Goal: Information Seeking & Learning: Learn about a topic

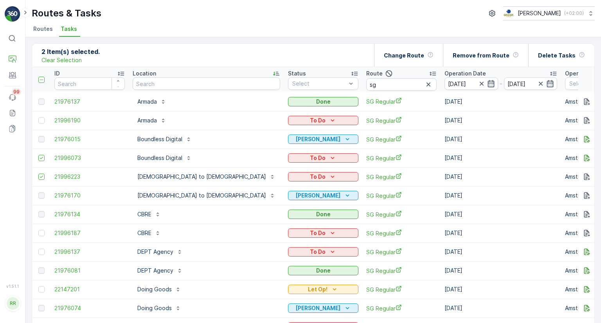
scroll to position [552, 0]
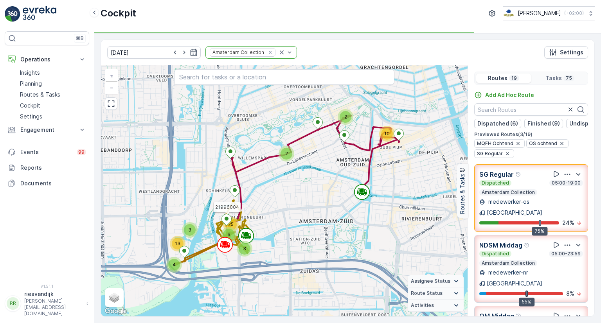
click at [524, 179] on div "SG Regular" at bounding box center [531, 174] width 104 height 10
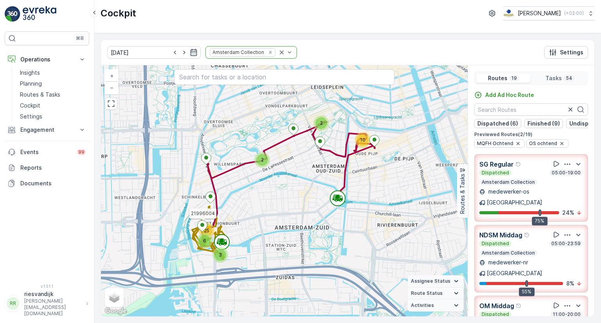
click at [517, 241] on div "Dispatched 05:00-23:59" at bounding box center [531, 244] width 104 height 6
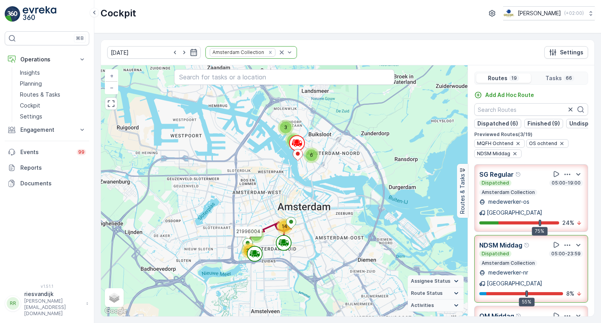
click at [519, 251] on div "Dispatched 05:00-23:59 Amsterdam Collection" at bounding box center [531, 259] width 104 height 16
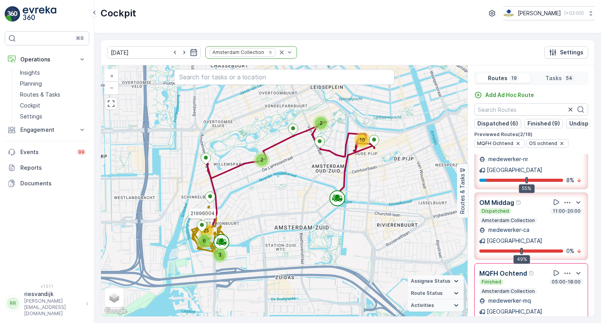
scroll to position [117, 0]
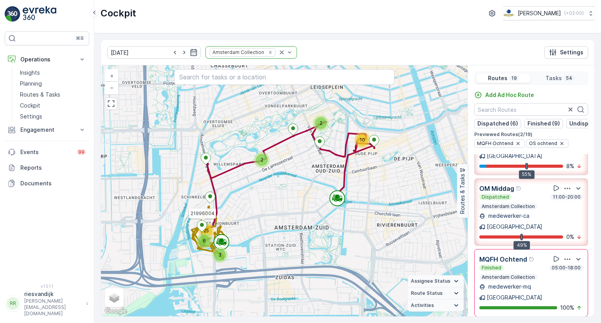
click at [521, 265] on div "Finished 05:00-18:00" at bounding box center [531, 268] width 104 height 6
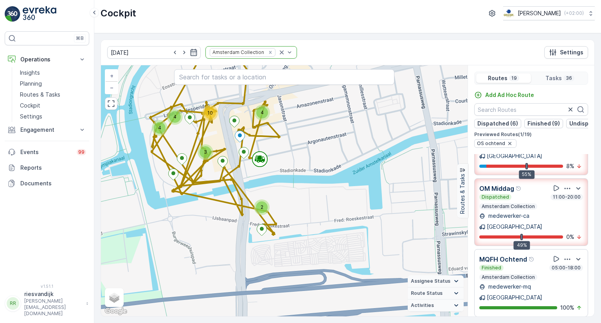
scroll to position [0, 0]
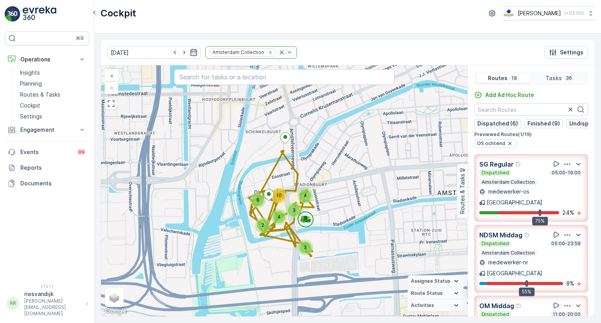
drag, startPoint x: 333, startPoint y: 210, endPoint x: 347, endPoint y: 235, distance: 29.0
click at [343, 235] on div "2 4 3 4 3 8 10 + − Satellite Roadmap Terrain Hybrid Leaflet Keyboard shortcuts …" at bounding box center [284, 190] width 367 height 251
click at [514, 181] on div "Dispatched 05:00-19:00 Amsterdam Collection" at bounding box center [531, 178] width 104 height 16
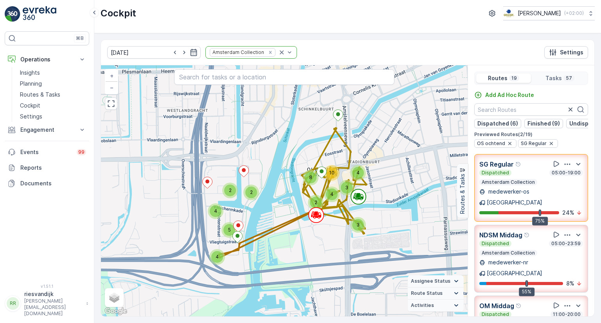
click at [529, 176] on div "Dispatched 05:00-19:00" at bounding box center [531, 173] width 104 height 6
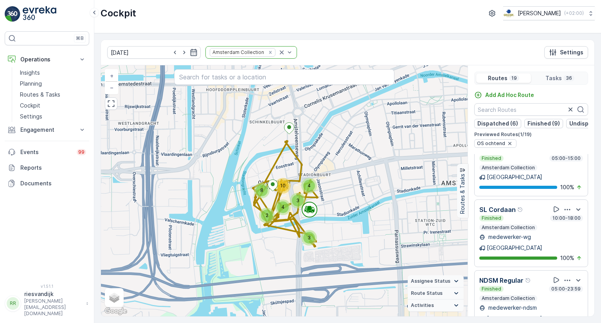
scroll to position [626, 0]
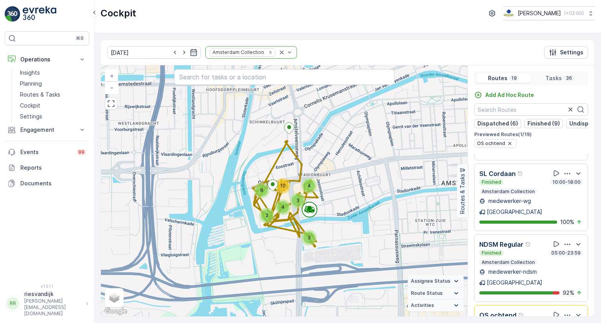
click at [494, 311] on p "OS ochtend" at bounding box center [497, 315] width 37 height 9
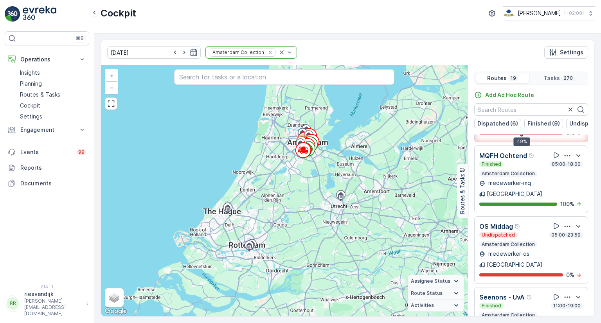
scroll to position [196, 0]
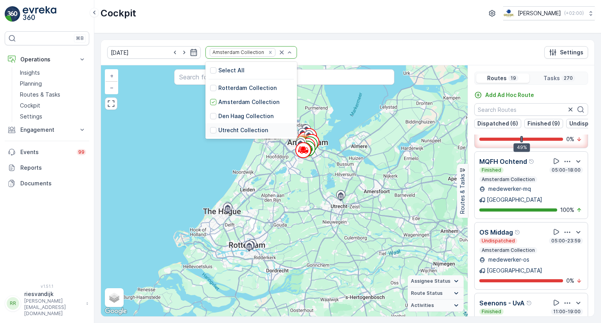
click at [304, 187] on div "270 + − Satellite Roadmap Terrain Hybrid Leaflet Keyboard shortcuts Map Data Ma…" at bounding box center [284, 190] width 367 height 251
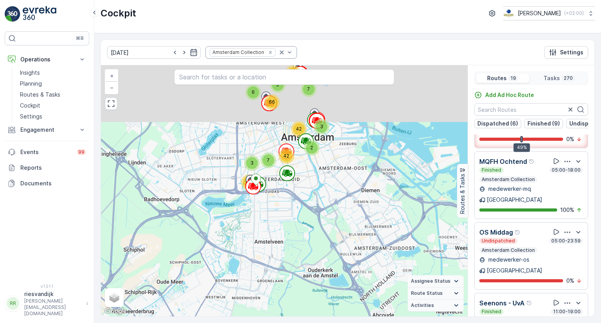
drag, startPoint x: 309, startPoint y: 148, endPoint x: 311, endPoint y: 219, distance: 70.4
click at [311, 218] on div "6 5 2 7 17 2 42 3 66 42 3 7 67 + − Satellite Roadmap Terrain Hybrid Leaflet Key…" at bounding box center [284, 190] width 367 height 251
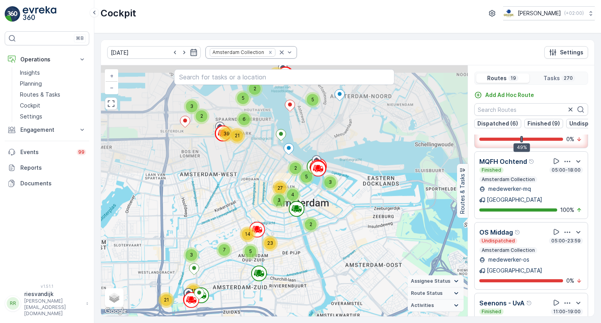
drag, startPoint x: 326, startPoint y: 176, endPoint x: 325, endPoint y: 281, distance: 105.2
click at [325, 281] on div "2 3 5 5 2 14 2 5 14 23 3 6 21 39 4 3 2 5 27 3 7 21 45 + − Satellite Roadmap Ter…" at bounding box center [284, 190] width 367 height 251
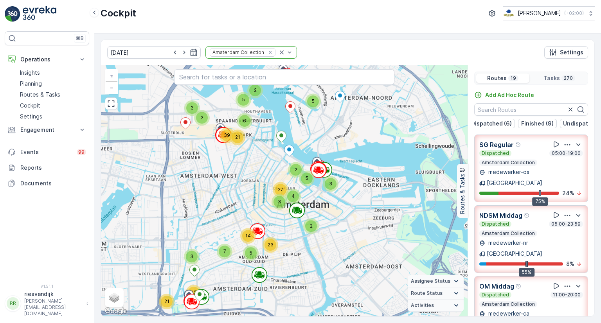
scroll to position [0, 0]
click at [570, 49] on p "Settings" at bounding box center [571, 53] width 23 height 8
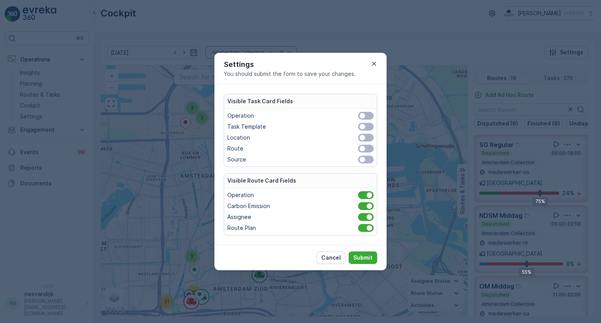
click at [371, 136] on span at bounding box center [366, 138] width 16 height 8
click at [353, 138] on input "checkbox" at bounding box center [353, 138] width 0 height 0
click at [355, 254] on p "Submit" at bounding box center [362, 258] width 19 height 8
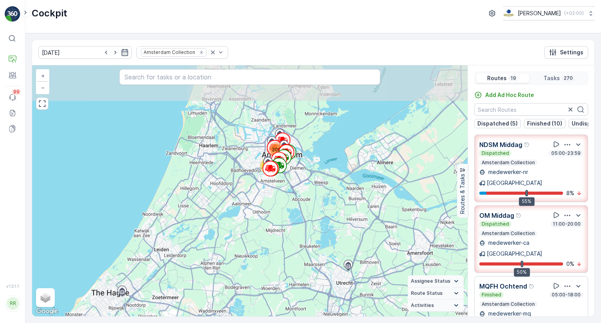
drag, startPoint x: 317, startPoint y: 152, endPoint x: 302, endPoint y: 214, distance: 63.9
click at [302, 214] on div "70 200 + − Satellite Roadmap Terrain Hybrid Leaflet Keyboard shortcuts Map Data…" at bounding box center [249, 190] width 435 height 251
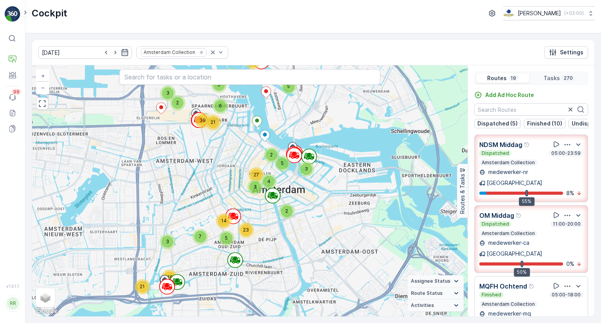
drag, startPoint x: 287, startPoint y: 167, endPoint x: 358, endPoint y: 320, distance: 168.0
click at [358, 320] on div "01.10.2025 Amsterdam Collection Settings 3 21 46 2 3 5 5 2 14 2 7 5 14 23 3 6 2…" at bounding box center [312, 178] width 575 height 290
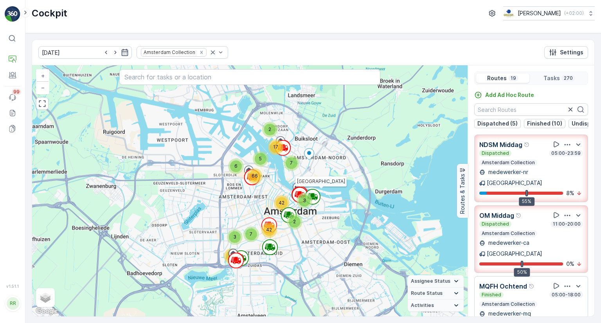
click at [519, 156] on div "Dispatched 05:00-23:59" at bounding box center [531, 153] width 104 height 6
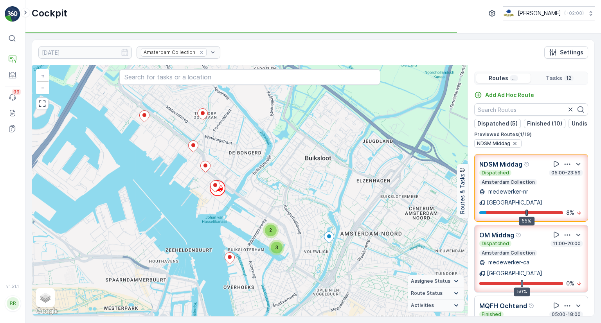
click at [268, 232] on div "2" at bounding box center [271, 231] width 12 height 12
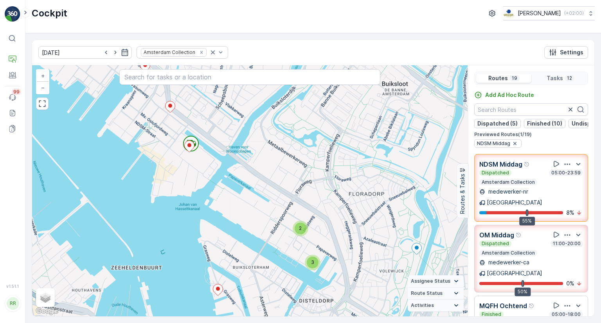
drag, startPoint x: 201, startPoint y: 210, endPoint x: 227, endPoint y: 230, distance: 33.2
click at [227, 230] on div "3 2 + − Satellite Roadmap Terrain Hybrid Leaflet Keyboard shortcuts Map Data Ma…" at bounding box center [249, 190] width 435 height 251
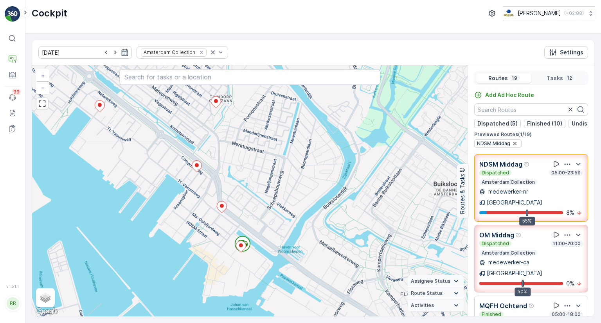
drag, startPoint x: 229, startPoint y: 193, endPoint x: 279, endPoint y: 293, distance: 112.0
click at [279, 293] on div "3 2 + − Satellite Roadmap Terrain Hybrid Leaflet Keyboard shortcuts Map Data Ma…" at bounding box center [249, 190] width 435 height 251
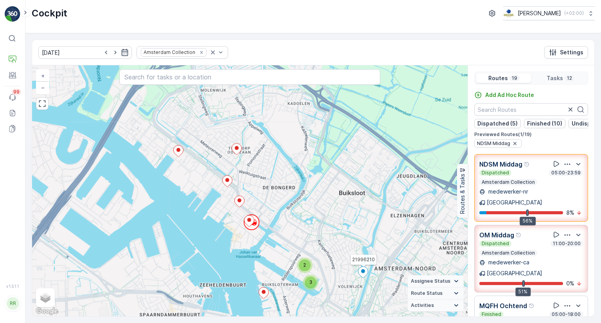
click at [365, 274] on icon at bounding box center [363, 272] width 10 height 11
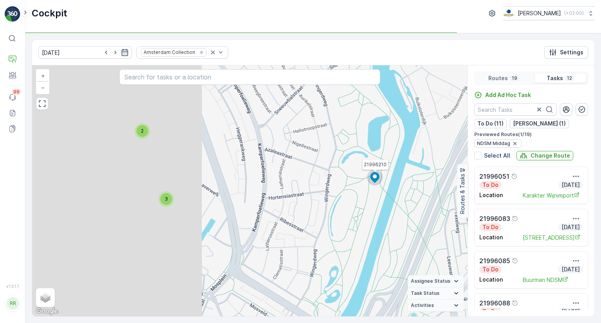
drag, startPoint x: 144, startPoint y: 187, endPoint x: 357, endPoint y: 183, distance: 212.8
click at [357, 183] on div "2 3 21996210 + − Satellite Roadmap Terrain Hybrid Leaflet Keyboard shortcuts Ma…" at bounding box center [249, 190] width 435 height 251
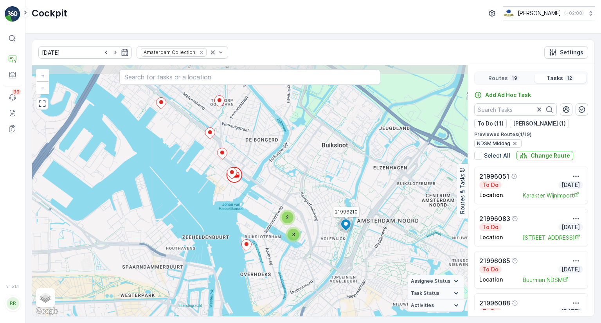
drag, startPoint x: 311, startPoint y: 178, endPoint x: 320, endPoint y: 220, distance: 43.2
click at [320, 220] on div "2 3 21996210 + − Satellite Roadmap Terrain Hybrid Leaflet Keyboard shortcuts Ma…" at bounding box center [249, 190] width 435 height 251
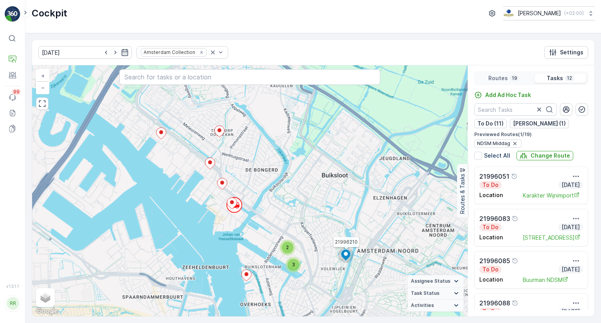
drag, startPoint x: 318, startPoint y: 205, endPoint x: 318, endPoint y: 234, distance: 28.9
click at [318, 234] on div "2 3 21996210 + − Satellite Roadmap Terrain Hybrid Leaflet Keyboard shortcuts Ma…" at bounding box center [249, 190] width 435 height 251
click at [509, 79] on div "19" at bounding box center [514, 78] width 10 height 6
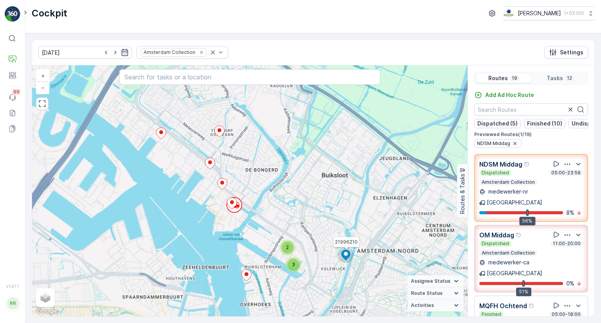
click at [521, 176] on div "Dispatched 05:00-23:59" at bounding box center [531, 173] width 104 height 6
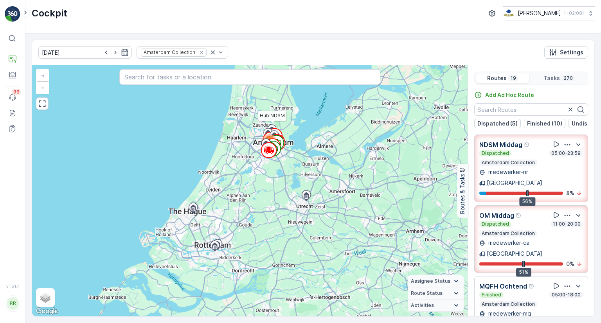
click at [518, 221] on div "Dispatched 11:00-20:00" at bounding box center [531, 224] width 104 height 6
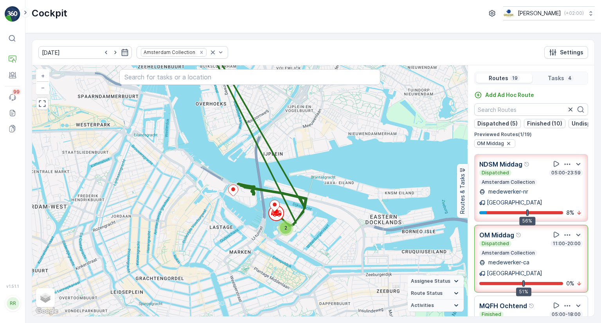
click at [518, 241] on div "Dispatched 11:00-20:00 Amsterdam Collection" at bounding box center [531, 249] width 104 height 16
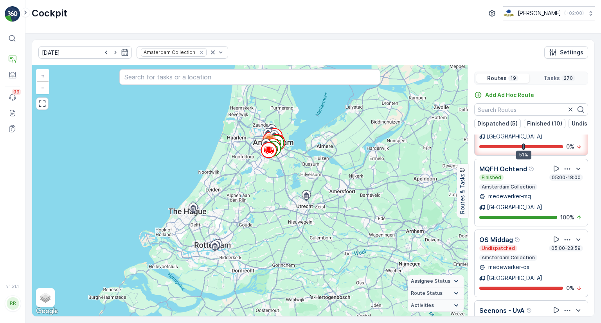
scroll to position [156, 0]
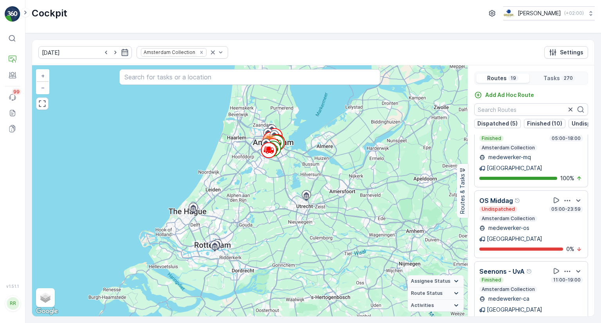
click at [534, 206] on div "Undispatched 05:00-23:59" at bounding box center [531, 209] width 104 height 6
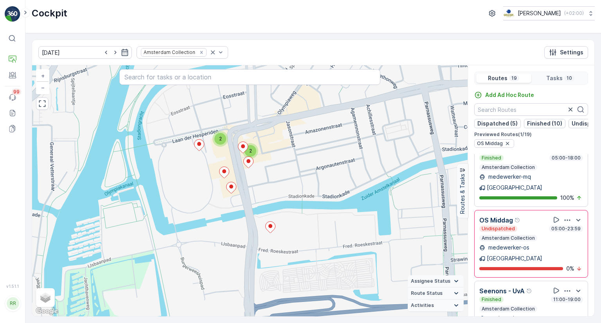
click at [532, 215] on div "OS Middag" at bounding box center [531, 220] width 104 height 10
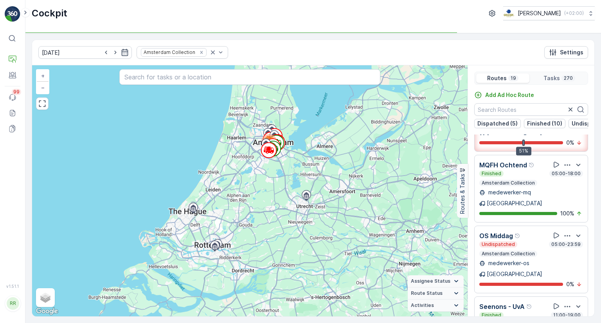
scroll to position [0, 0]
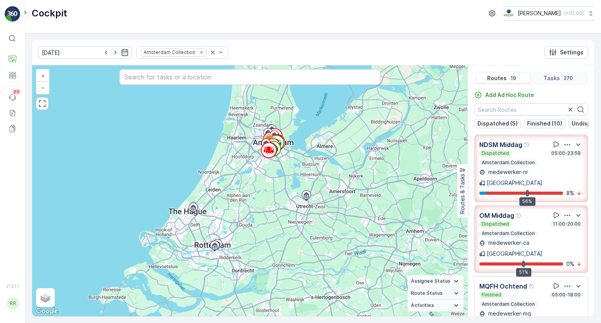
click at [522, 149] on div "NDSM Middag" at bounding box center [504, 145] width 51 height 10
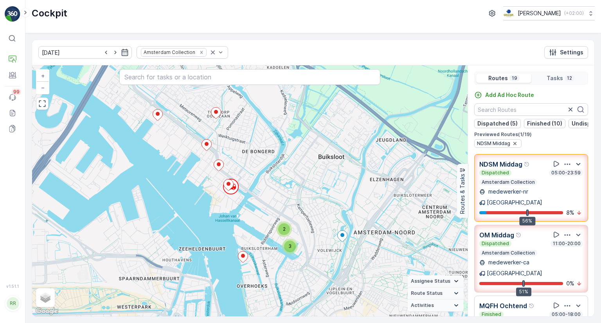
click at [576, 169] on icon "button" at bounding box center [577, 164] width 9 height 9
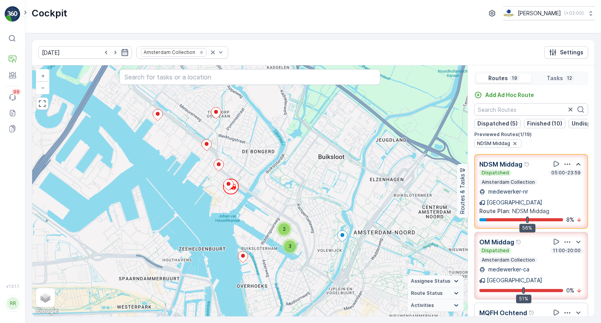
click at [576, 169] on icon "button" at bounding box center [577, 164] width 9 height 9
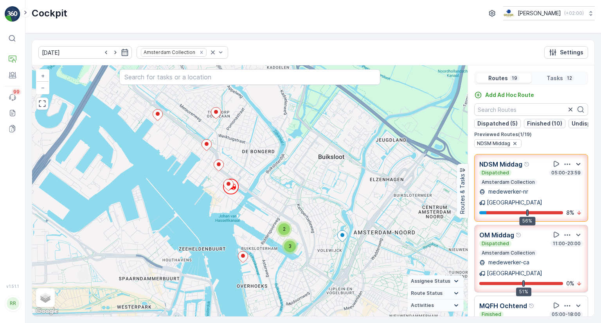
click at [576, 169] on icon "button" at bounding box center [577, 164] width 9 height 9
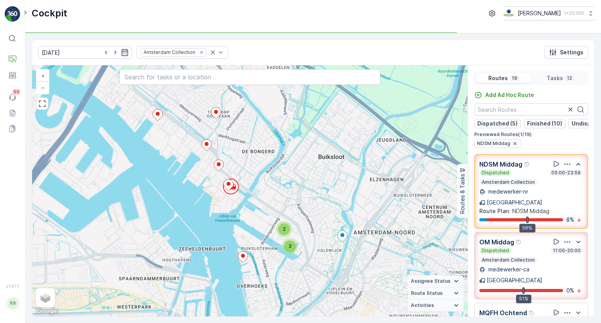
click at [576, 169] on icon "button" at bounding box center [577, 164] width 9 height 9
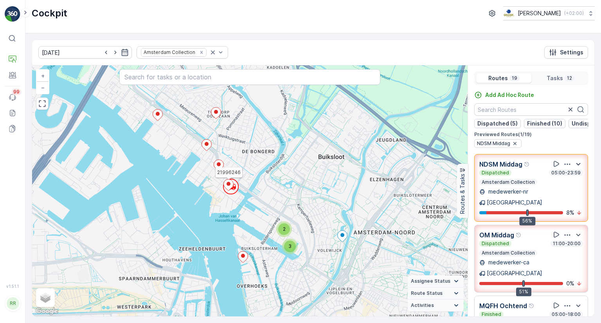
click at [229, 185] on icon at bounding box center [229, 185] width 10 height 11
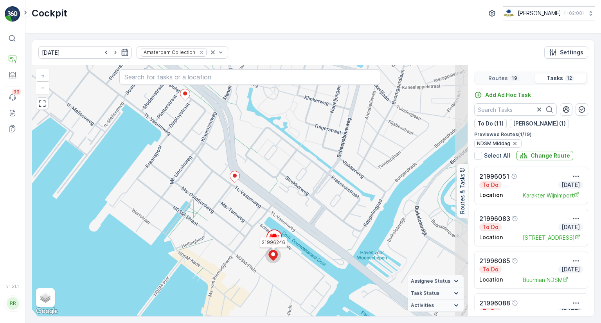
drag, startPoint x: 322, startPoint y: 226, endPoint x: 299, endPoint y: 270, distance: 49.2
click at [299, 274] on div "3 2 21996246 + − Satellite Roadmap Terrain Hybrid Leaflet Keyboard shortcuts Ma…" at bounding box center [249, 190] width 435 height 251
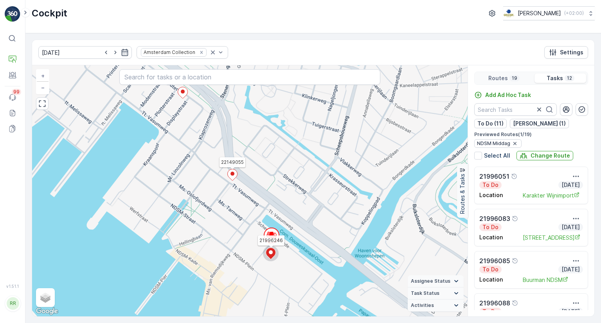
click at [232, 174] on ellipse at bounding box center [232, 174] width 4 height 4
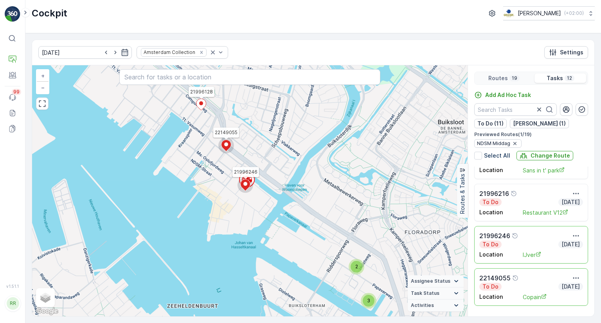
click at [203, 108] on icon at bounding box center [201, 104] width 10 height 11
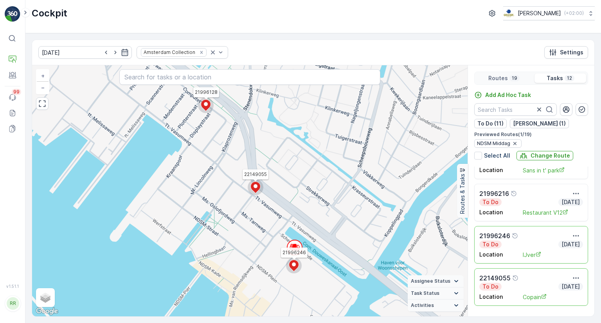
click at [203, 104] on icon at bounding box center [206, 105] width 10 height 11
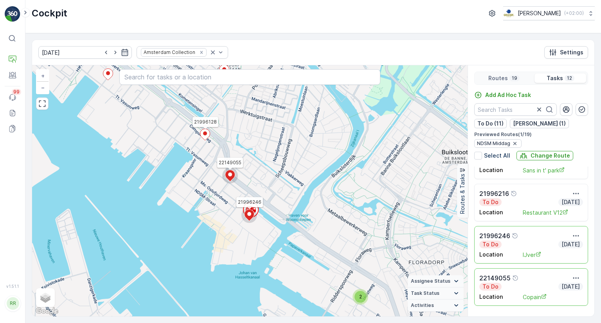
click at [206, 135] on ellipse at bounding box center [205, 133] width 4 height 4
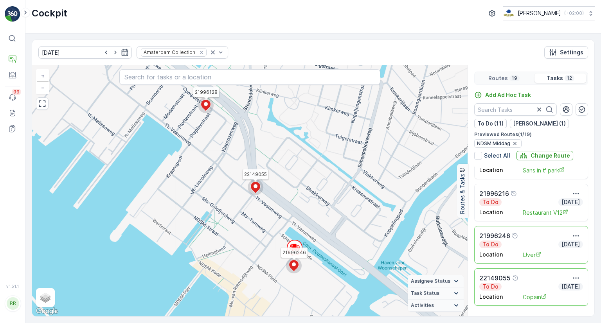
click at [536, 238] on div "21996246" at bounding box center [531, 235] width 104 height 9
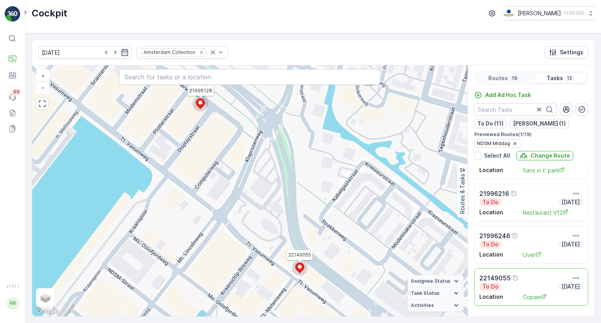
click at [539, 280] on div "22149055" at bounding box center [531, 277] width 104 height 9
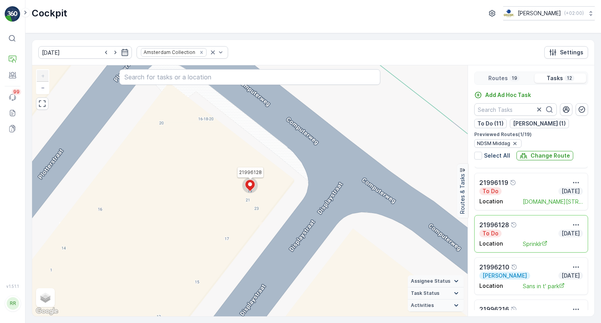
scroll to position [207, 0]
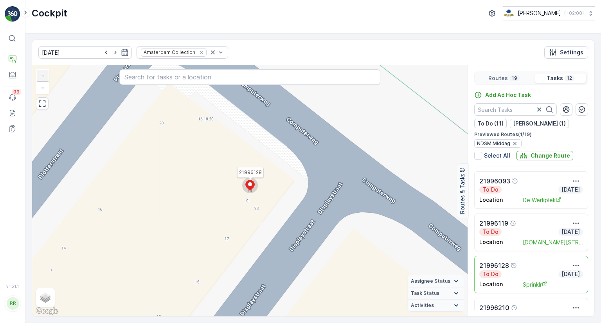
click at [537, 265] on div "21996128" at bounding box center [531, 265] width 104 height 9
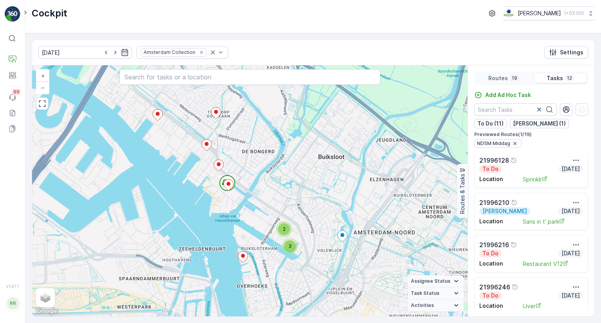
scroll to position [350, 0]
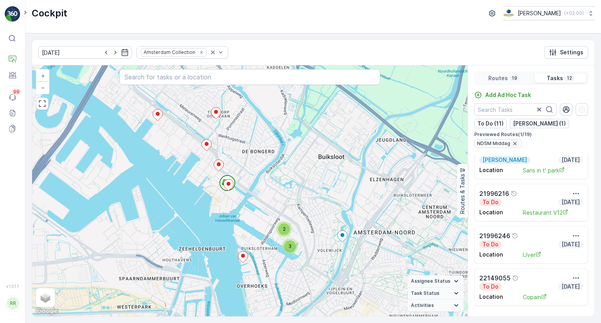
click at [515, 144] on icon "button" at bounding box center [514, 143] width 3 height 3
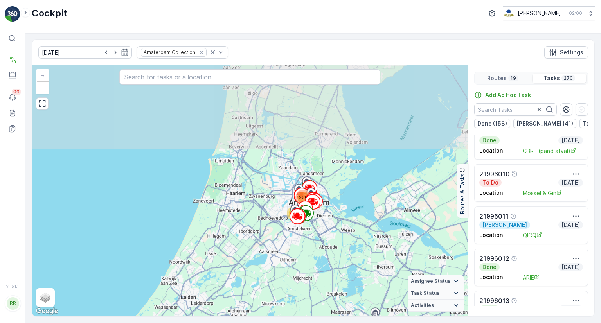
drag, startPoint x: 312, startPoint y: 235, endPoint x: 308, endPoint y: 255, distance: 19.6
click at [308, 255] on div "70 200 + − Satellite Roadmap Terrain Hybrid Leaflet Keyboard shortcuts Map Data…" at bounding box center [249, 190] width 435 height 251
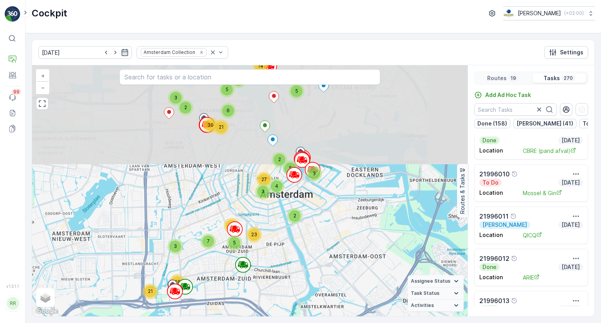
drag, startPoint x: 335, startPoint y: 202, endPoint x: 322, endPoint y: 302, distance: 101.3
click at [322, 313] on div "3 21 46 2 3 5 5 2 14 2 7 5 14 23 3 6 21 39 4 3 2 5 27 + − Satellite Roadmap Ter…" at bounding box center [249, 190] width 435 height 251
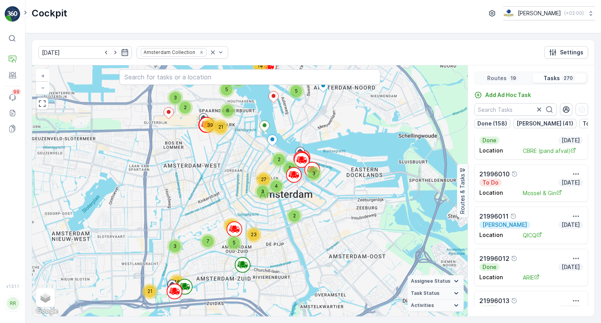
click at [510, 77] on p "19" at bounding box center [513, 78] width 7 height 6
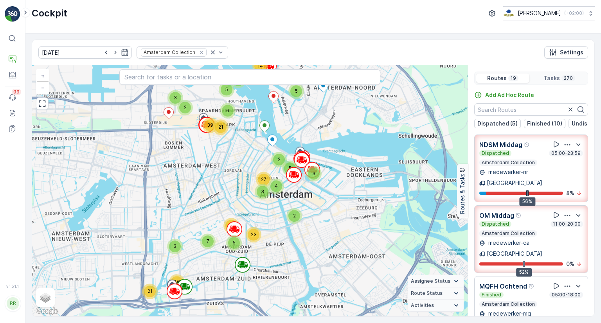
click at [528, 221] on div "Dispatched 11:00-20:00" at bounding box center [531, 224] width 104 height 6
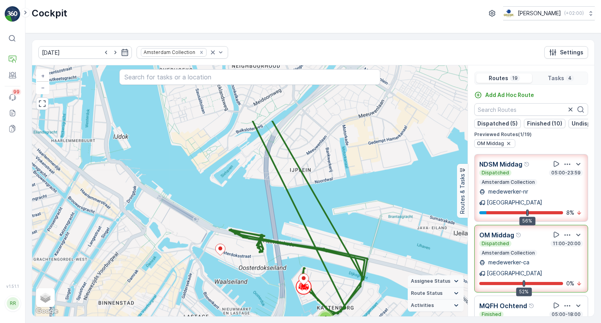
drag, startPoint x: 364, startPoint y: 214, endPoint x: 328, endPoint y: 267, distance: 64.3
click at [329, 268] on div "2 + − Satellite Roadmap Terrain Hybrid Leaflet Keyboard shortcuts Map Data Map …" at bounding box center [249, 190] width 435 height 251
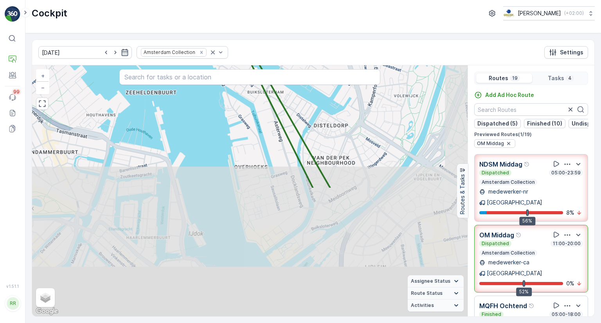
drag, startPoint x: 343, startPoint y: 254, endPoint x: 262, endPoint y: 94, distance: 179.1
click at [262, 94] on div "2 + − Satellite Roadmap Terrain Hybrid Leaflet Keyboard shortcuts Map Data Map …" at bounding box center [249, 190] width 435 height 251
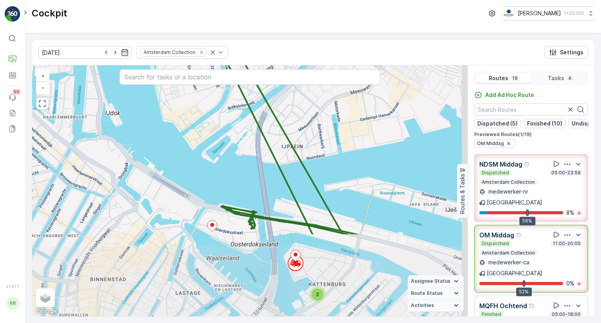
drag, startPoint x: 308, startPoint y: 230, endPoint x: 279, endPoint y: 178, distance: 60.3
click at [279, 178] on div "2 + − Satellite Roadmap Terrain Hybrid Leaflet Keyboard shortcuts Map Data Map …" at bounding box center [249, 190] width 435 height 251
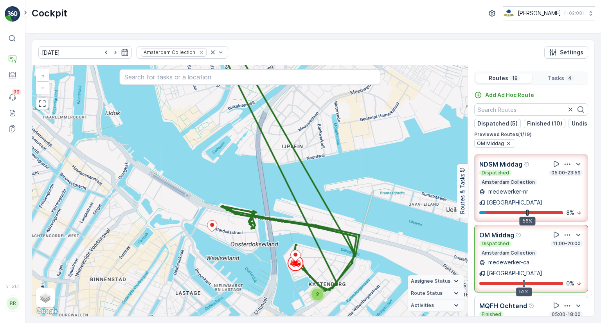
click at [318, 293] on span "2" at bounding box center [317, 294] width 3 height 6
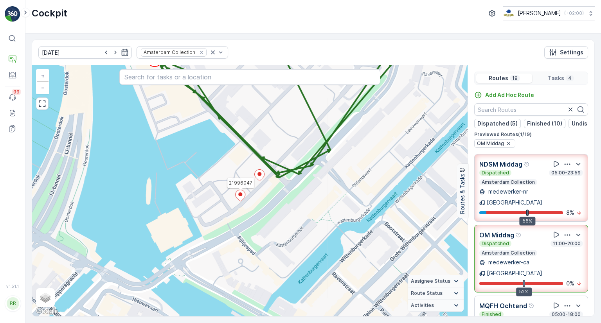
click at [241, 199] on icon at bounding box center [240, 195] width 10 height 11
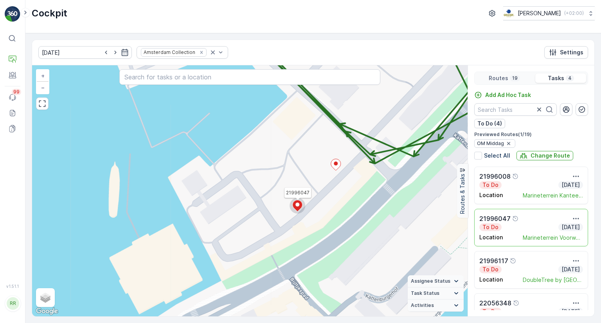
drag, startPoint x: 326, startPoint y: 196, endPoint x: 467, endPoint y: 270, distance: 158.9
click at [467, 270] on div "21996047 + − Satellite Roadmap Terrain Hybrid Leaflet Keyboard shortcuts Map Da…" at bounding box center [249, 190] width 435 height 251
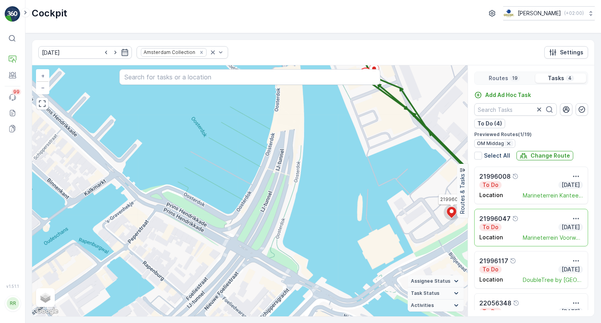
click at [510, 144] on icon "button" at bounding box center [508, 143] width 6 height 6
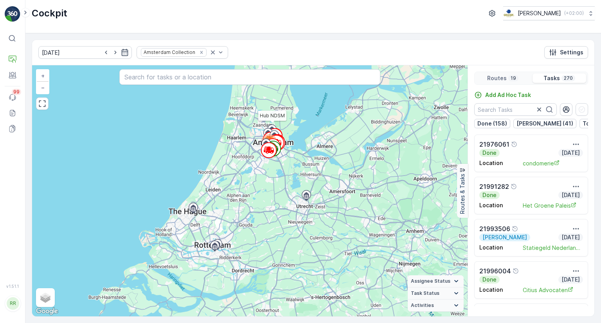
click at [498, 77] on p "Routes" at bounding box center [497, 78] width 20 height 8
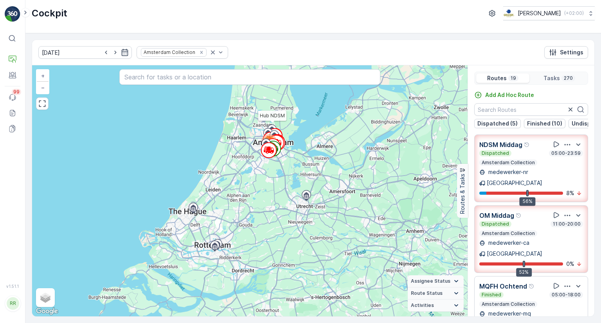
click at [523, 221] on div "Dispatched 11:00-20:00 Amsterdam Collection" at bounding box center [531, 229] width 104 height 16
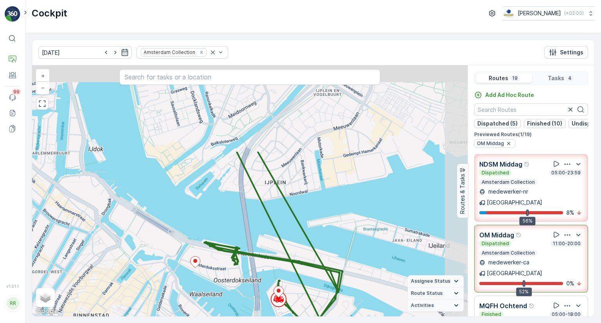
drag, startPoint x: 262, startPoint y: 180, endPoint x: 226, endPoint y: 287, distance: 112.6
click at [226, 287] on div "2 + − Satellite Roadmap Terrain Hybrid Leaflet Keyboard shortcuts Map Data Map …" at bounding box center [249, 190] width 435 height 251
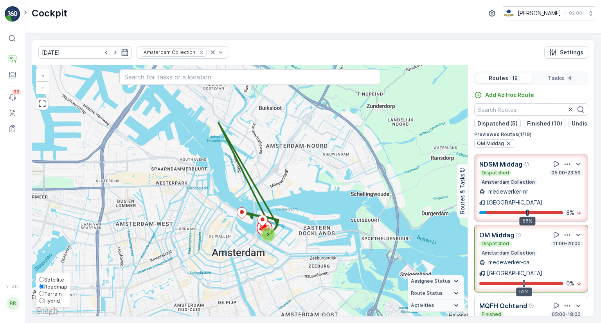
click at [40, 280] on input "Satellite" at bounding box center [41, 279] width 5 height 5
radio input "true"
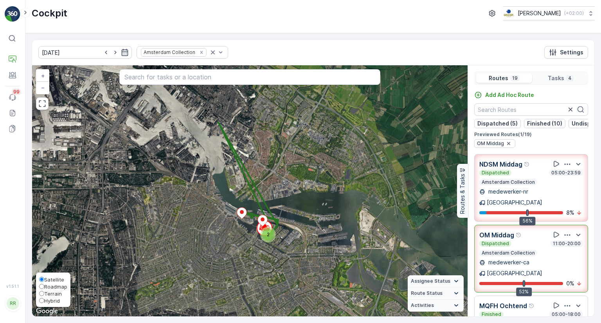
click at [50, 295] on span "Terrain" at bounding box center [53, 294] width 18 height 6
click at [44, 295] on input "Terrain" at bounding box center [41, 293] width 5 height 5
radio input "true"
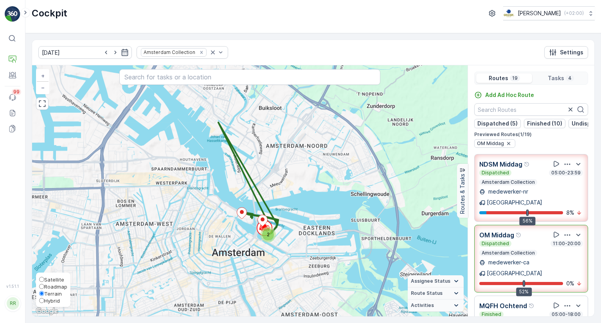
click at [57, 287] on span "Roadmap" at bounding box center [55, 287] width 23 height 6
click at [44, 287] on input "Roadmap" at bounding box center [41, 286] width 5 height 5
radio input "true"
click at [57, 291] on span "Terrain" at bounding box center [53, 294] width 18 height 6
click at [44, 291] on input "Terrain" at bounding box center [41, 293] width 5 height 5
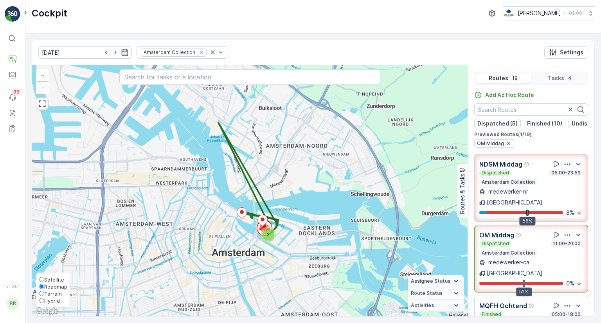
radio input "true"
click at [58, 287] on span "Roadmap" at bounding box center [55, 287] width 23 height 6
click at [44, 287] on input "Roadmap" at bounding box center [41, 286] width 5 height 5
radio input "true"
click at [214, 262] on div "2 + − Satellite Roadmap Terrain Hybrid Leaflet Keyboard shortcuts Map Data Map …" at bounding box center [249, 190] width 435 height 251
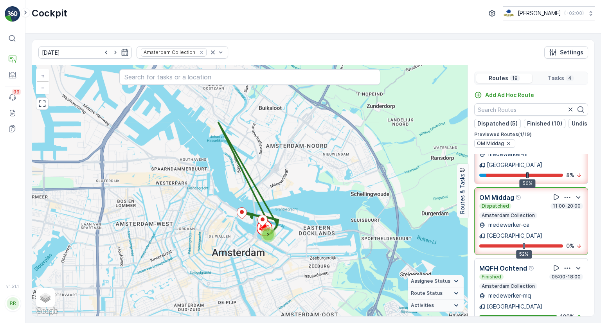
scroll to position [39, 0]
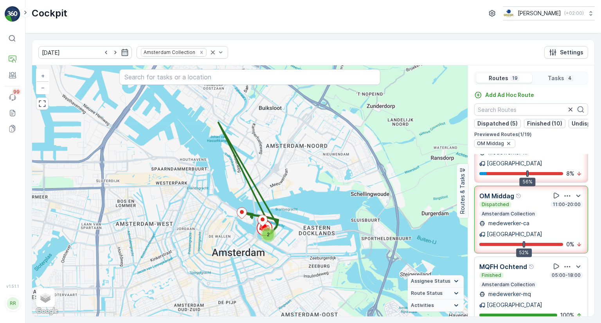
click at [529, 272] on div "Finished 05:00-18:00" at bounding box center [531, 275] width 104 height 6
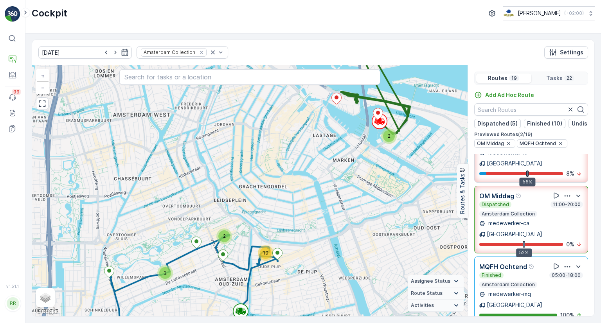
click at [528, 201] on div "Dispatched 11:00-20:00" at bounding box center [531, 204] width 104 height 6
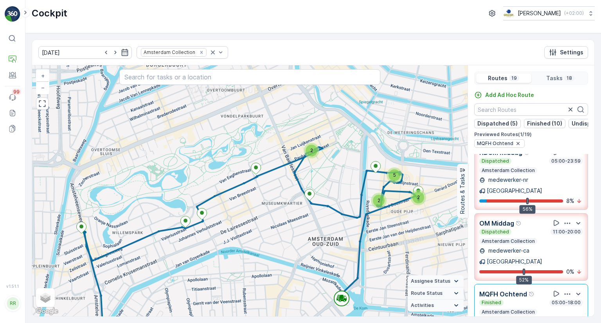
scroll to position [0, 0]
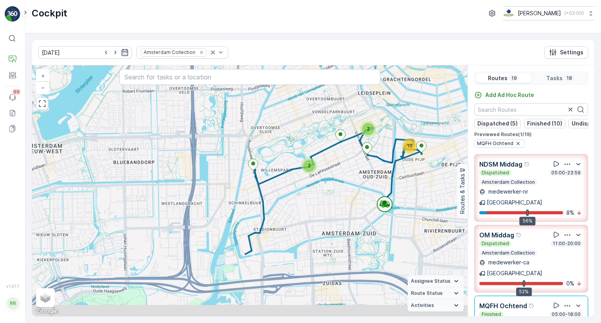
drag, startPoint x: 376, startPoint y: 290, endPoint x: 373, endPoint y: 223, distance: 66.6
click at [373, 223] on div "2 2 10 + − Satellite Roadmap Terrain Hybrid Leaflet Keyboard shortcuts Map Data…" at bounding box center [249, 190] width 435 height 251
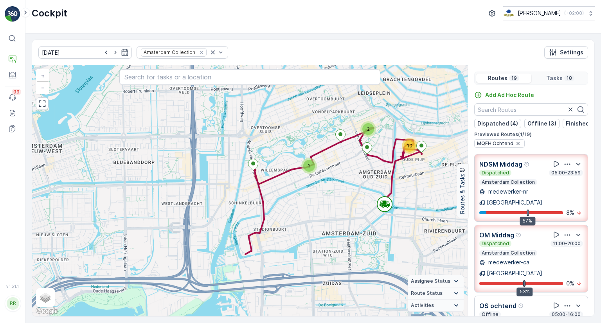
click at [526, 241] on div "Dispatched 11:00-20:00" at bounding box center [531, 244] width 104 height 6
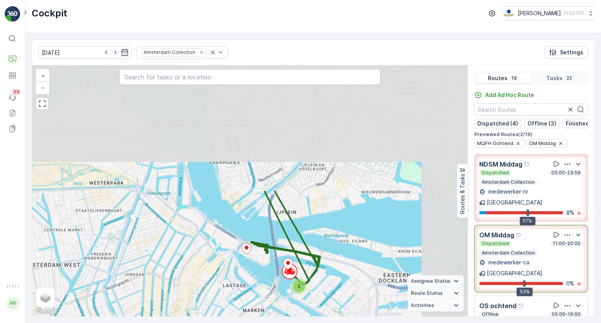
drag, startPoint x: 360, startPoint y: 170, endPoint x: 253, endPoint y: 315, distance: 179.6
click at [253, 315] on div "2 2 10 2 + − Satellite Roadmap Terrain Hybrid Leaflet Keyboard shortcuts Map Da…" at bounding box center [249, 190] width 435 height 251
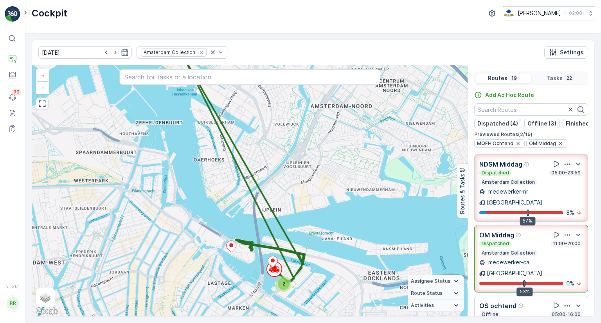
drag, startPoint x: 341, startPoint y: 187, endPoint x: 326, endPoint y: 165, distance: 26.2
click at [326, 165] on div "2 2 10 2 + − Satellite Roadmap Terrain Hybrid Leaflet Keyboard shortcuts Map Da…" at bounding box center [249, 190] width 435 height 251
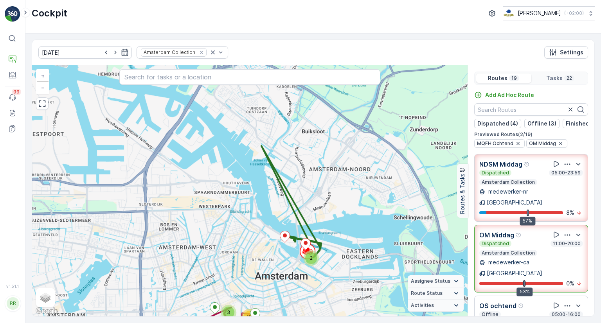
drag, startPoint x: 266, startPoint y: 177, endPoint x: 267, endPoint y: 166, distance: 11.4
click at [267, 166] on icon at bounding box center [291, 201] width 60 height 111
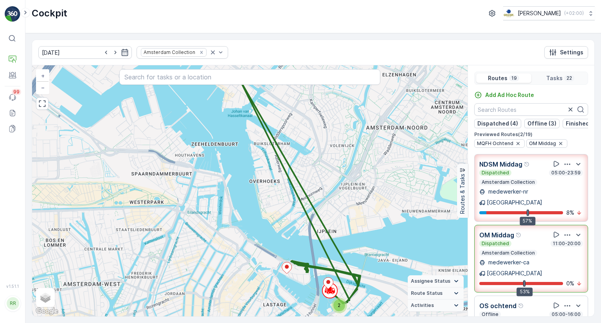
drag, startPoint x: 333, startPoint y: 180, endPoint x: 340, endPoint y: 164, distance: 17.8
click at [340, 164] on div "2 2 2 10 + − Satellite Roadmap Terrain Hybrid Leaflet Keyboard shortcuts Map Da…" at bounding box center [249, 190] width 435 height 251
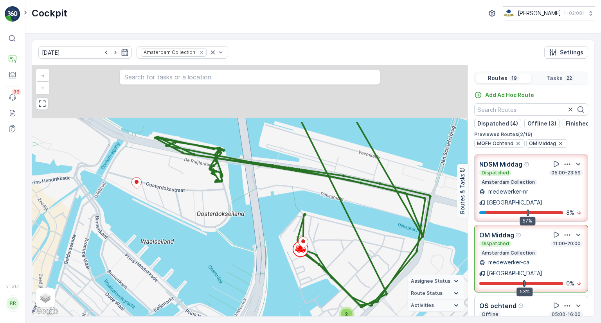
drag, startPoint x: 348, startPoint y: 254, endPoint x: 350, endPoint y: 268, distance: 13.9
click at [350, 268] on div "2 2 3 + − Satellite Roadmap Terrain Hybrid Leaflet Keyboard shortcuts Map Data …" at bounding box center [249, 190] width 435 height 251
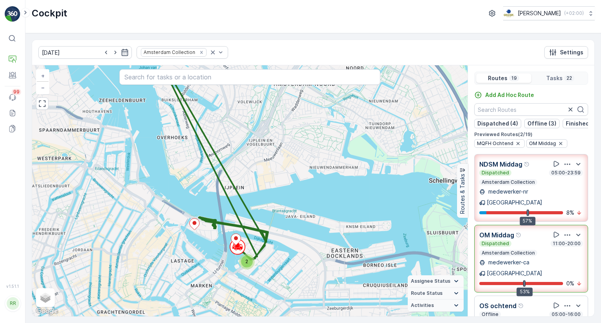
drag, startPoint x: 209, startPoint y: 197, endPoint x: 235, endPoint y: 243, distance: 52.4
click at [235, 243] on div "2 2 2 10 + − Satellite Roadmap Terrain Hybrid Leaflet Keyboard shortcuts Map Da…" at bounding box center [249, 190] width 435 height 251
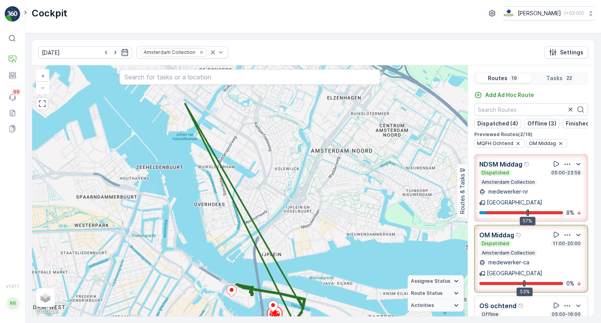
drag, startPoint x: 200, startPoint y: 158, endPoint x: 219, endPoint y: 208, distance: 53.8
click at [219, 208] on div "2 2 2 10 + − Satellite Roadmap Terrain Hybrid Leaflet Keyboard shortcuts Map Da…" at bounding box center [249, 190] width 435 height 251
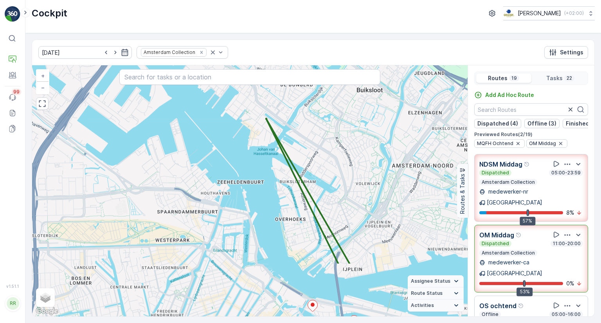
drag, startPoint x: 274, startPoint y: 187, endPoint x: 258, endPoint y: 159, distance: 31.7
click at [258, 159] on div "2 2 2 10 + − Satellite Roadmap Terrain Hybrid Leaflet Keyboard shortcuts Map Da…" at bounding box center [249, 190] width 435 height 251
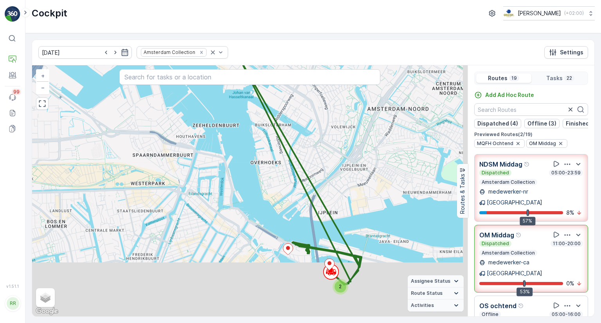
drag, startPoint x: 300, startPoint y: 262, endPoint x: 261, endPoint y: 182, distance: 88.9
click at [261, 183] on div "2 2 2 10 + − Satellite Roadmap Terrain Hybrid Leaflet Keyboard shortcuts Map Da…" at bounding box center [249, 190] width 435 height 251
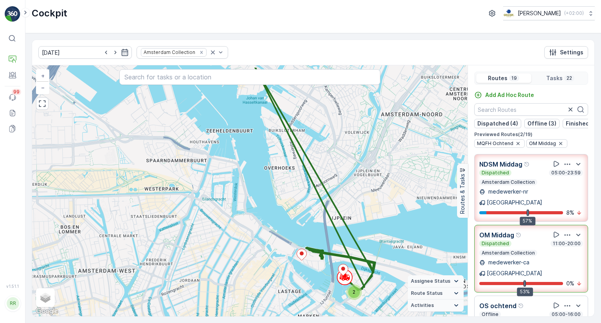
drag, startPoint x: 345, startPoint y: 307, endPoint x: 339, endPoint y: 250, distance: 57.5
click at [339, 250] on div "2 2 2 10 + − Satellite Roadmap Terrain Hybrid Leaflet Keyboard shortcuts Map Da…" at bounding box center [249, 190] width 435 height 251
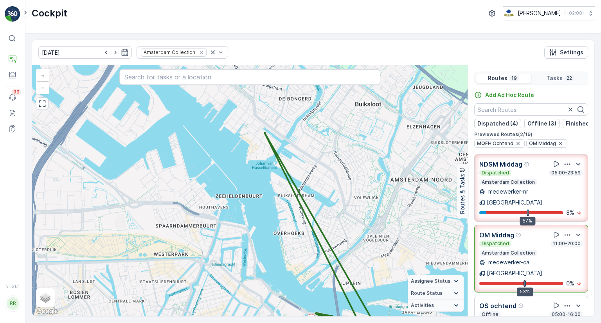
drag, startPoint x: 339, startPoint y: 238, endPoint x: 346, endPoint y: 300, distance: 62.2
click at [346, 300] on icon at bounding box center [324, 244] width 120 height 223
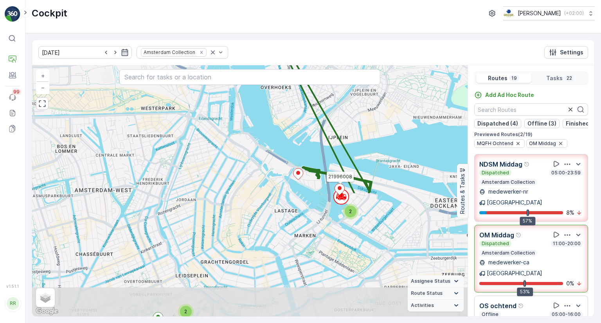
drag, startPoint x: 373, startPoint y: 262, endPoint x: 360, endPoint y: 122, distance: 140.6
click at [361, 122] on div "2 2 2 10 21996008 + − Satellite Roadmap Terrain Hybrid Leaflet Keyboard shortcu…" at bounding box center [249, 190] width 435 height 251
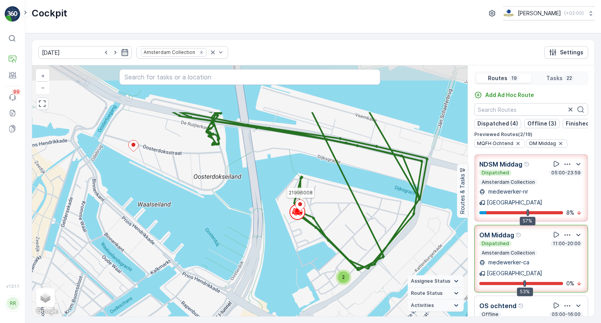
drag, startPoint x: 334, startPoint y: 185, endPoint x: 337, endPoint y: 221, distance: 36.2
click at [337, 221] on div "2 2 3 21996008 + − Satellite Roadmap Terrain Hybrid Leaflet Keyboard shortcuts …" at bounding box center [249, 190] width 435 height 251
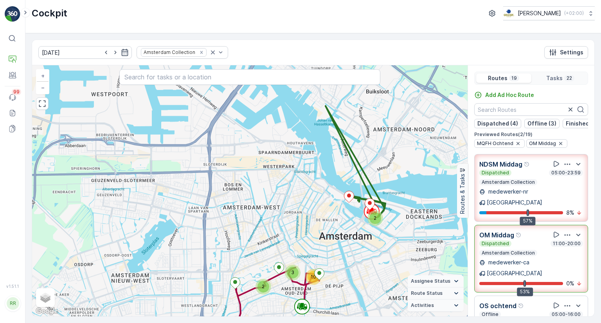
click at [510, 250] on p "Amsterdam Collection" at bounding box center [508, 253] width 55 height 6
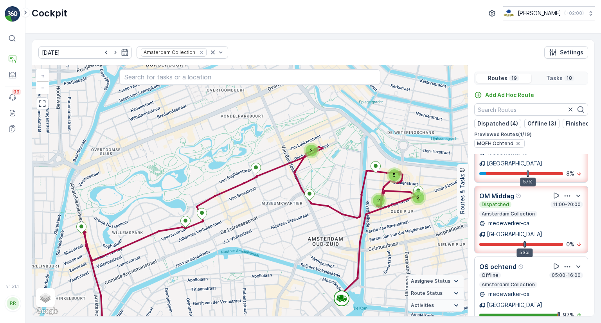
scroll to position [78, 0]
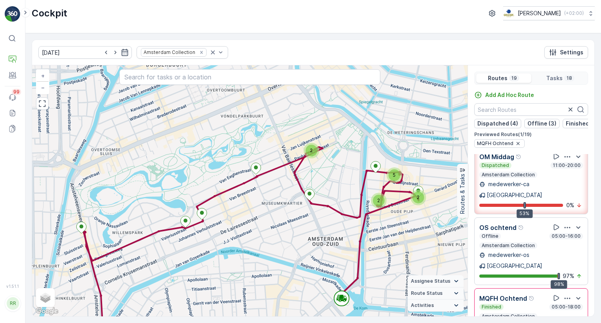
click at [501, 233] on div "Offline 05:00-16:00 Amsterdam Collection" at bounding box center [531, 241] width 104 height 16
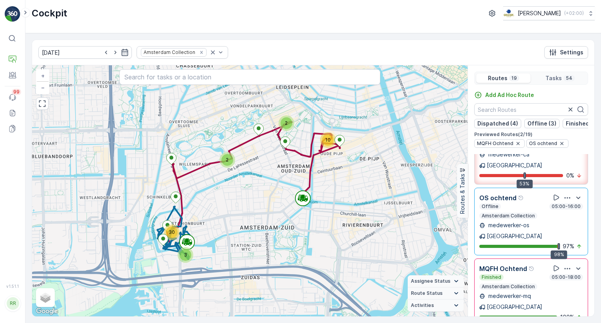
scroll to position [117, 0]
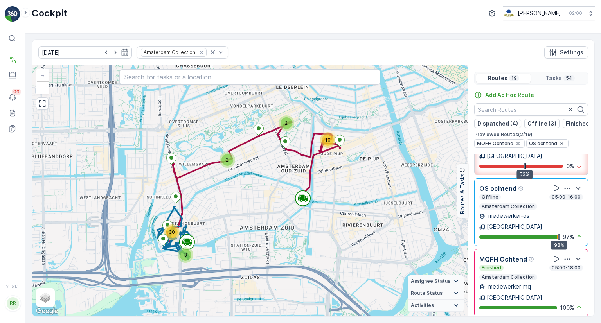
click at [505, 265] on div "Finished 05:00-18:00" at bounding box center [531, 268] width 104 height 6
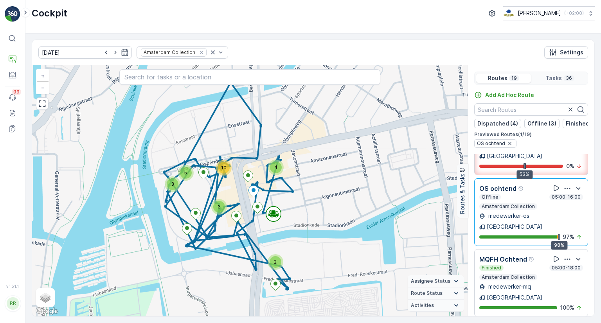
click at [535, 194] on div "Offline 05:00-16:00" at bounding box center [531, 197] width 104 height 6
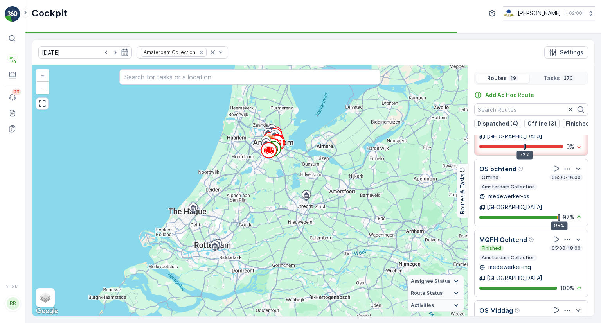
click at [527, 245] on div "Finished 05:00-18:00" at bounding box center [531, 248] width 104 height 6
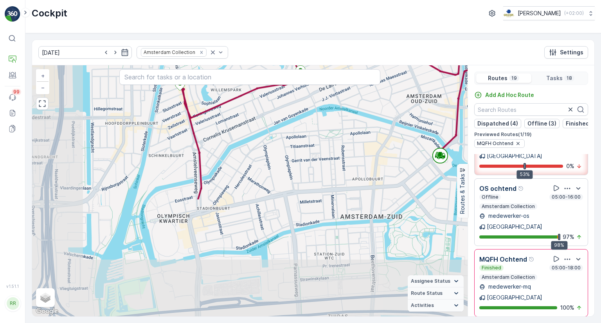
drag, startPoint x: 202, startPoint y: 252, endPoint x: 299, endPoint y: 116, distance: 167.1
click at [300, 111] on div "2 2 2 2 4 + − Satellite Roadmap Terrain Hybrid Leaflet Keyboard shortcuts Map D…" at bounding box center [249, 190] width 435 height 251
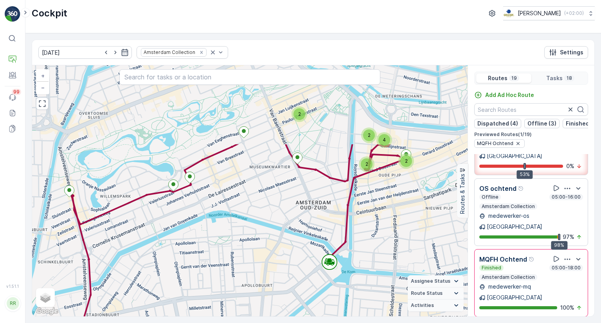
drag, startPoint x: 315, startPoint y: 133, endPoint x: 204, endPoint y: 237, distance: 151.9
click at [204, 237] on div "2 2 2 2 4 + − Satellite Roadmap Terrain Hybrid Leaflet Keyboard shortcuts Map D…" at bounding box center [249, 190] width 435 height 251
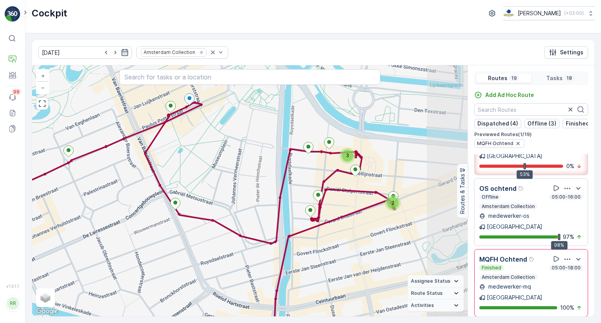
drag, startPoint x: 269, startPoint y: 142, endPoint x: 167, endPoint y: 175, distance: 107.0
click at [167, 175] on div "2 3 + − Satellite Roadmap Terrain Hybrid Leaflet Keyboard shortcuts Map Data Ma…" at bounding box center [249, 190] width 435 height 251
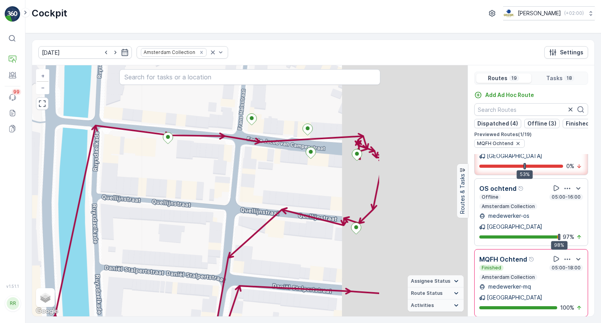
drag, startPoint x: 362, startPoint y: 176, endPoint x: 229, endPoint y: 188, distance: 133.9
click at [229, 188] on div "2 + − Satellite Roadmap Terrain Hybrid Leaflet Keyboard shortcuts Map Data Map …" at bounding box center [249, 190] width 435 height 251
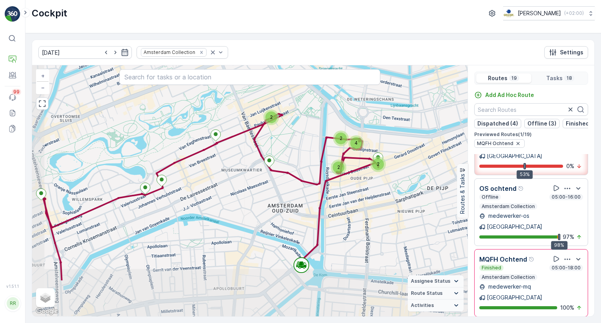
drag, startPoint x: 333, startPoint y: 260, endPoint x: 377, endPoint y: 198, distance: 75.9
click at [377, 198] on div "2 2 2 4 2 + − Satellite Roadmap Terrain Hybrid Leaflet Keyboard shortcuts Map D…" at bounding box center [249, 190] width 435 height 251
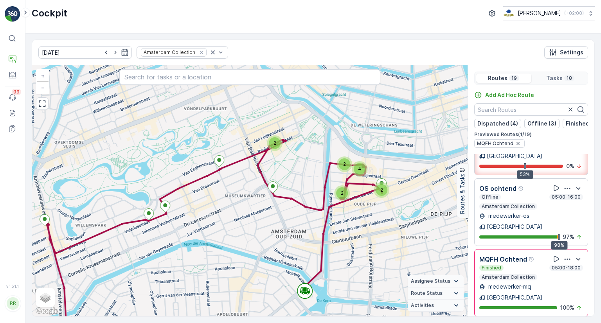
drag, startPoint x: 387, startPoint y: 243, endPoint x: 353, endPoint y: 263, distance: 39.8
click at [353, 263] on div "2 2 2 2 4 + − Satellite Roadmap Terrain Hybrid Leaflet Keyboard shortcuts Map D…" at bounding box center [249, 190] width 435 height 251
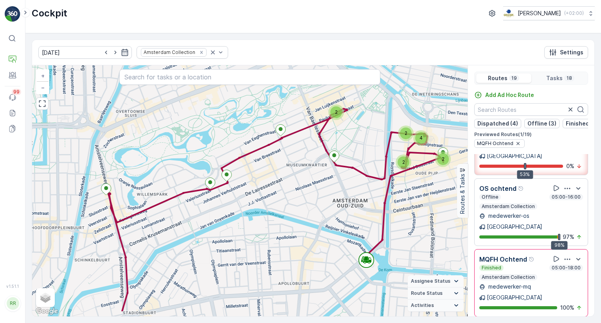
drag, startPoint x: 256, startPoint y: 223, endPoint x: 302, endPoint y: 203, distance: 49.9
click at [302, 203] on div "2 2 2 2 4 + − Satellite Roadmap Terrain Hybrid Leaflet Keyboard shortcuts Map D…" at bounding box center [249, 190] width 435 height 251
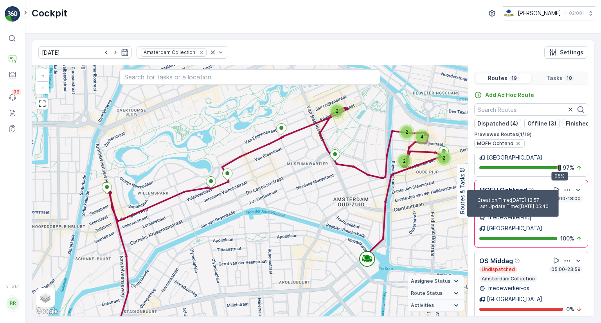
scroll to position [196, 0]
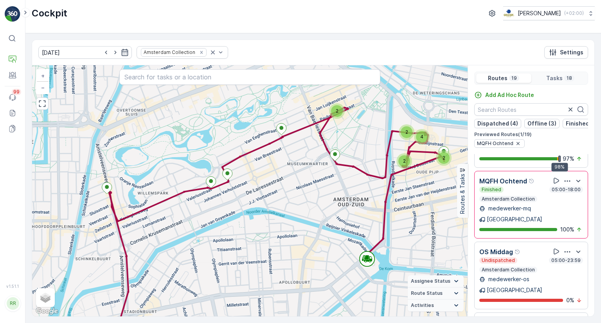
click at [529, 205] on p "medewerker-mq" at bounding box center [509, 209] width 44 height 8
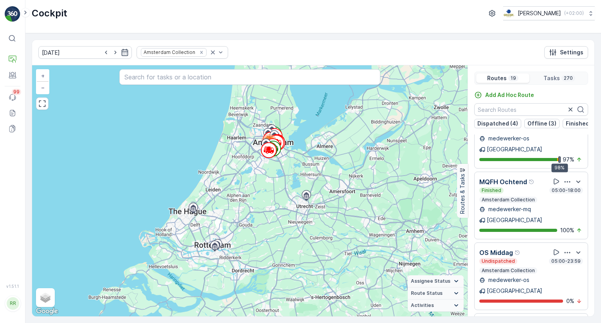
scroll to position [156, 0]
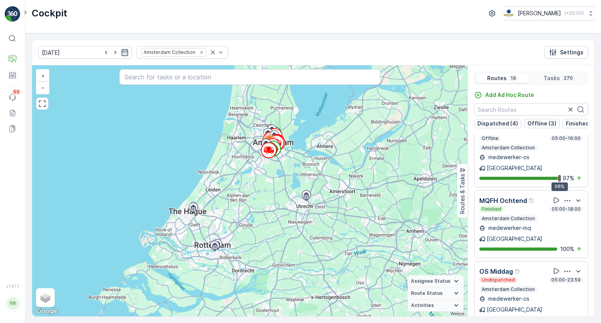
click at [523, 286] on p "Amsterdam Collection" at bounding box center [508, 289] width 55 height 6
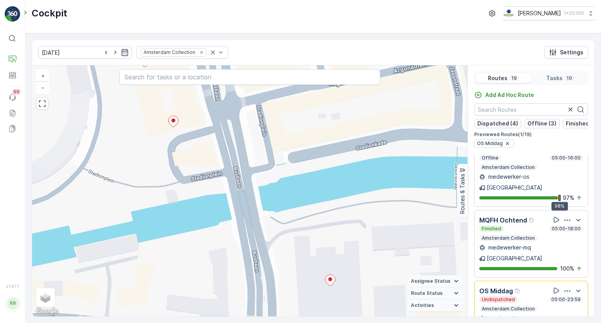
drag, startPoint x: 284, startPoint y: 175, endPoint x: 290, endPoint y: 103, distance: 72.2
click at [290, 104] on div "+ − Satellite Roadmap Terrain Hybrid Leaflet Keyboard shortcuts Map Data Map da…" at bounding box center [249, 190] width 435 height 251
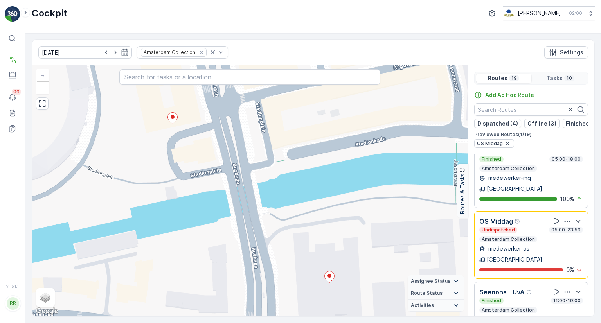
scroll to position [235, 0]
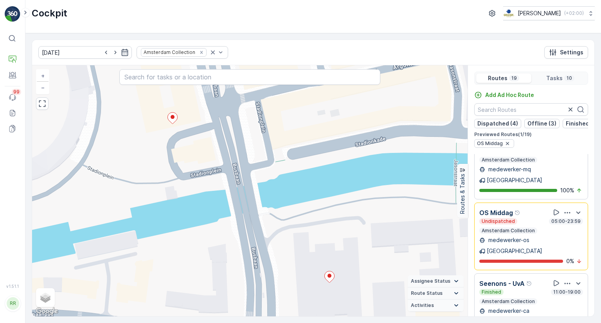
click at [518, 289] on div "Finished 11:00-19:00 Amsterdam Collection" at bounding box center [531, 297] width 104 height 16
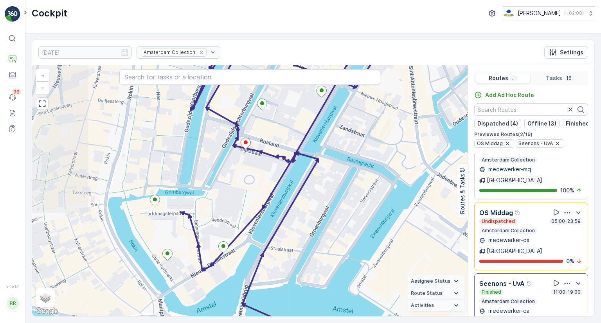
drag, startPoint x: 255, startPoint y: 209, endPoint x: 441, endPoint y: 233, distance: 187.7
click at [441, 233] on div "2 + − Satellite Roadmap Terrain Hybrid Leaflet Keyboard shortcuts Map Data Map …" at bounding box center [249, 190] width 435 height 251
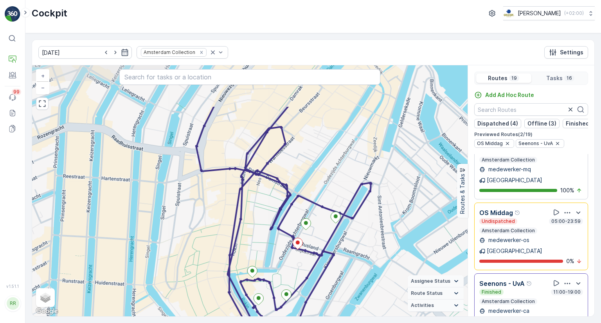
drag, startPoint x: 361, startPoint y: 223, endPoint x: 366, endPoint y: 261, distance: 37.8
click at [366, 261] on div "2 2 + − Satellite Roadmap Terrain Hybrid Leaflet Keyboard shortcuts Map Data Ma…" at bounding box center [249, 190] width 435 height 251
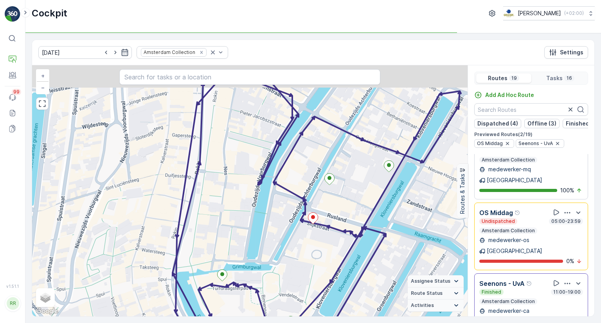
drag, startPoint x: 278, startPoint y: 225, endPoint x: 297, endPoint y: 283, distance: 60.5
click at [297, 283] on div "2 + − Satellite Roadmap Terrain Hybrid Leaflet Keyboard shortcuts Map Data Map …" at bounding box center [249, 190] width 435 height 251
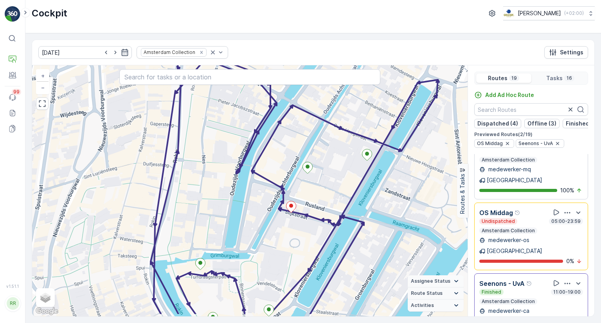
drag, startPoint x: 334, startPoint y: 169, endPoint x: 333, endPoint y: 101, distance: 68.8
click at [333, 101] on div "2 + − Satellite Roadmap Terrain Hybrid Leaflet Keyboard shortcuts Map Data Map …" at bounding box center [249, 190] width 435 height 251
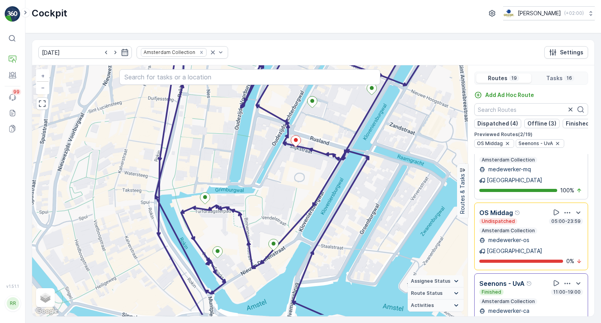
drag, startPoint x: 338, startPoint y: 182, endPoint x: 333, endPoint y: 155, distance: 27.8
click at [518, 289] on div "Finished 11:00-19:00" at bounding box center [531, 292] width 104 height 6
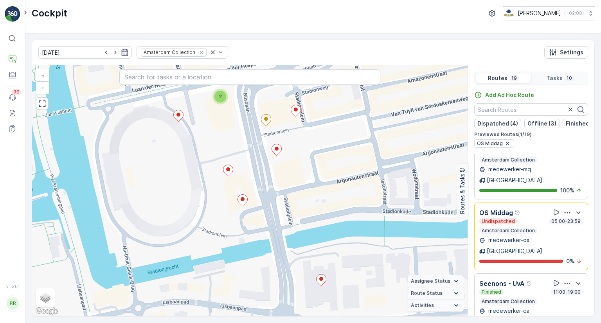
click at [521, 218] on div "Undispatched 05:00-23:59 Amsterdam Collection" at bounding box center [531, 226] width 104 height 16
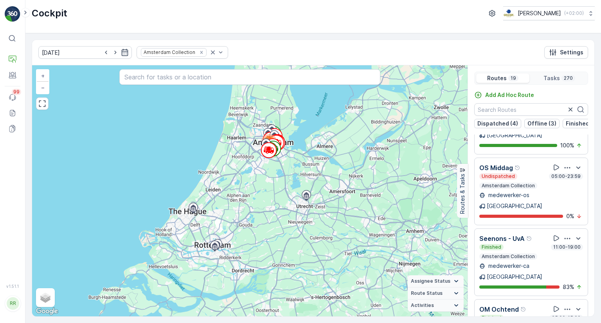
scroll to position [274, 0]
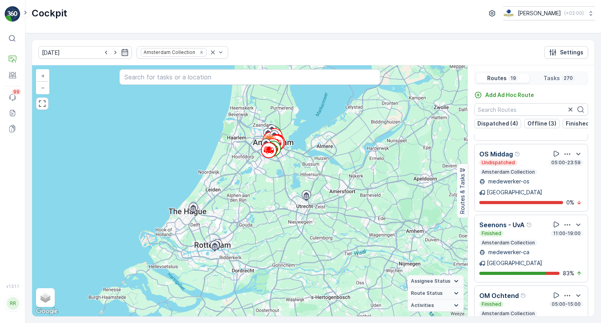
click at [524, 301] on div "Finished 05:00-15:00" at bounding box center [531, 304] width 104 height 6
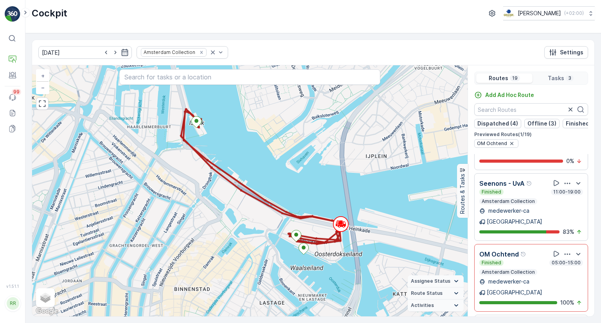
scroll to position [352, 0]
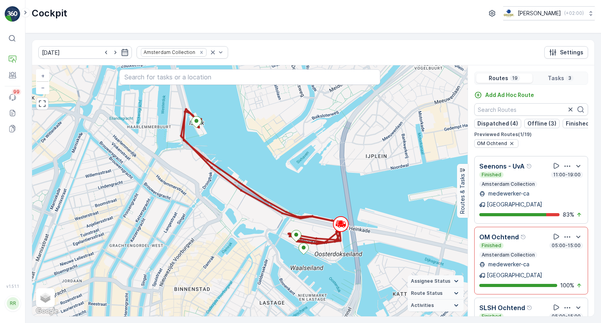
click at [520, 243] on div "Finished 05:00-15:00" at bounding box center [531, 246] width 104 height 6
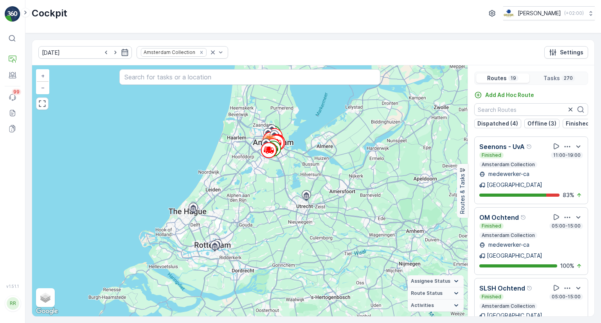
click at [536, 294] on div "Finished 05:00-15:00" at bounding box center [531, 297] width 104 height 6
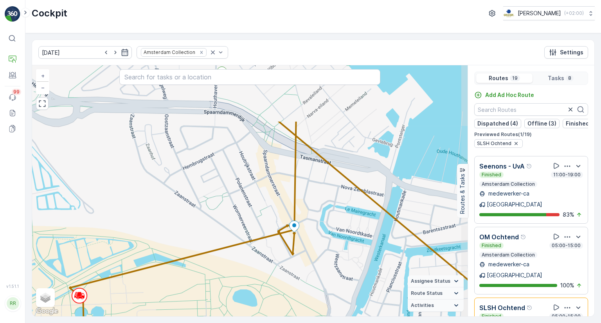
drag, startPoint x: 309, startPoint y: 234, endPoint x: 272, endPoint y: 301, distance: 76.4
click at [272, 301] on div "+ − Satellite Roadmap Terrain Hybrid Leaflet Keyboard shortcuts Map Data Map da…" at bounding box center [249, 190] width 435 height 251
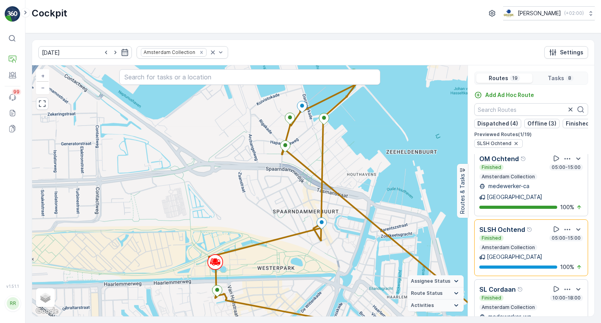
scroll to position [391, 0]
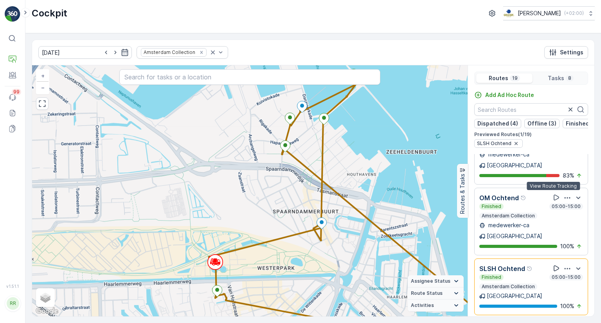
click at [554, 266] on icon at bounding box center [556, 269] width 5 height 6
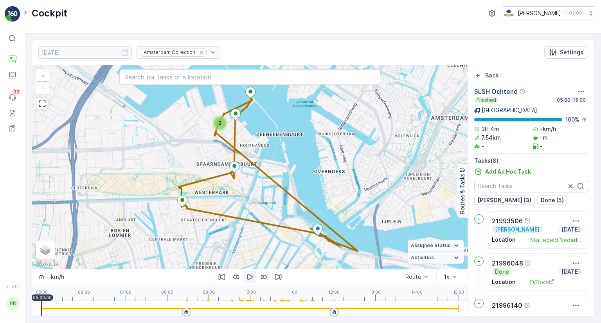
click at [252, 275] on icon "button" at bounding box center [250, 277] width 8 height 8
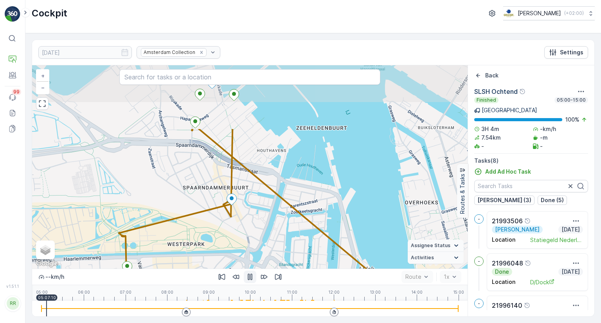
drag, startPoint x: 257, startPoint y: 187, endPoint x: 299, endPoint y: 281, distance: 103.3
click at [299, 281] on div "+ − Satellite Roadmap Terrain Hybrid Leaflet Keyboard shortcuts Map Data Map da…" at bounding box center [249, 190] width 435 height 251
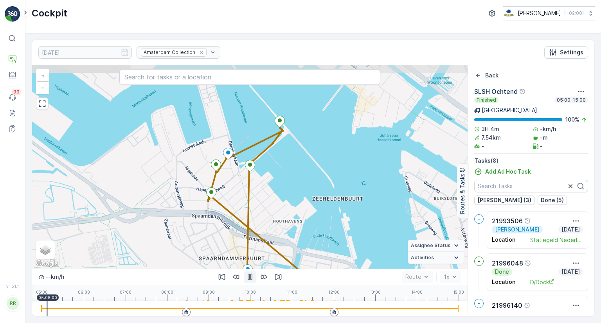
drag, startPoint x: 296, startPoint y: 179, endPoint x: 303, endPoint y: 207, distance: 29.0
click at [303, 207] on div "+ − Satellite Roadmap Terrain Hybrid Leaflet Keyboard shortcuts Map Data Map da…" at bounding box center [249, 166] width 435 height 203
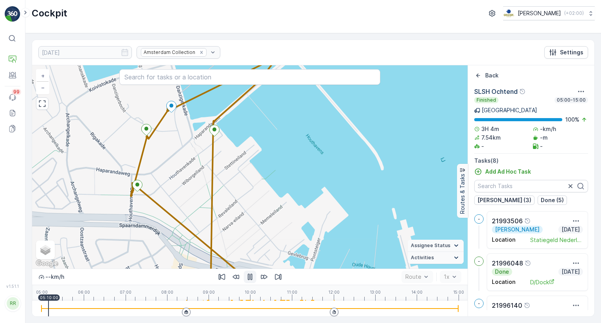
drag, startPoint x: 298, startPoint y: 226, endPoint x: 273, endPoint y: 122, distance: 107.4
click at [273, 125] on div "+ − Satellite Roadmap Terrain Hybrid Leaflet Keyboard shortcuts Map Data Map da…" at bounding box center [249, 166] width 435 height 203
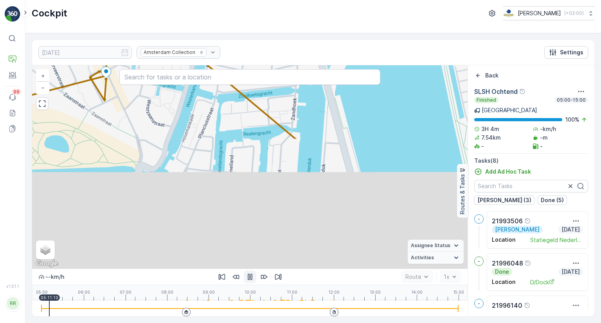
drag, startPoint x: 278, startPoint y: 251, endPoint x: 190, endPoint y: 74, distance: 198.0
click at [196, 84] on div "+ − Satellite Roadmap Terrain Hybrid Leaflet Keyboard shortcuts Map Data Map da…" at bounding box center [249, 166] width 435 height 203
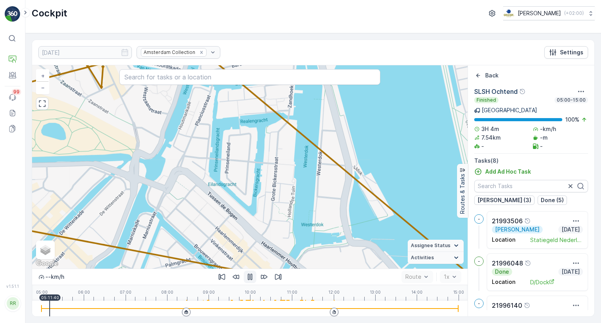
drag, startPoint x: 293, startPoint y: 205, endPoint x: 244, endPoint y: 171, distance: 59.7
click at [274, 189] on div "+ − Satellite Roadmap Terrain Hybrid Leaflet Keyboard shortcuts Map Data Map da…" at bounding box center [249, 166] width 435 height 203
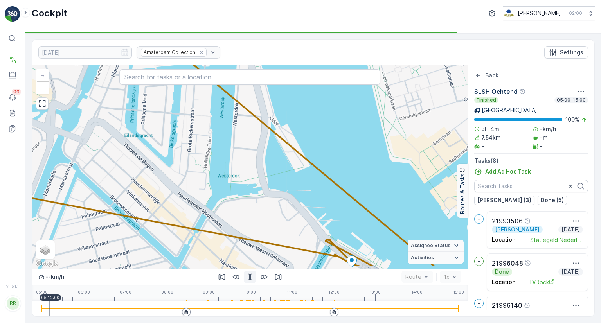
drag, startPoint x: 328, startPoint y: 216, endPoint x: 279, endPoint y: 195, distance: 53.6
click at [296, 196] on div "+ − Satellite Roadmap Terrain Hybrid Leaflet Keyboard shortcuts Map Data Map da…" at bounding box center [249, 166] width 435 height 203
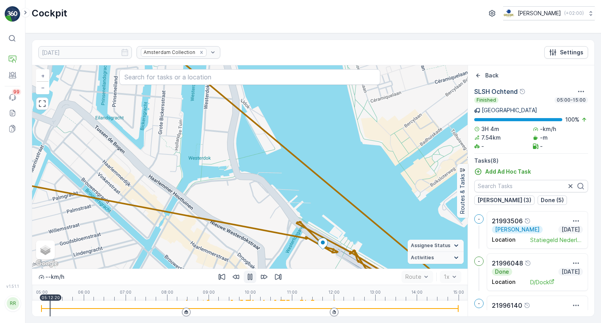
drag, startPoint x: 338, startPoint y: 236, endPoint x: 156, endPoint y: 128, distance: 211.1
click at [156, 128] on div "+ − Satellite Roadmap Terrain Hybrid Leaflet Keyboard shortcuts Map Data Map da…" at bounding box center [249, 166] width 435 height 203
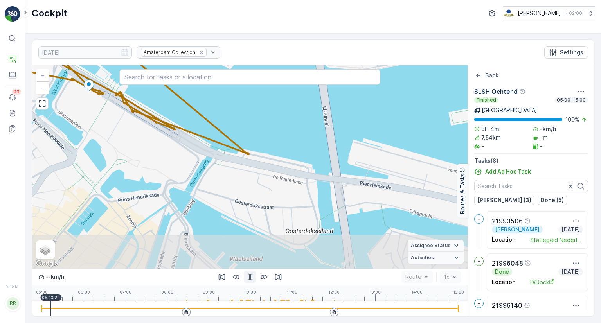
drag, startPoint x: 226, startPoint y: 209, endPoint x: 349, endPoint y: 198, distance: 123.8
click at [343, 198] on div "+ − Satellite Roadmap Terrain Hybrid Leaflet Keyboard shortcuts Map Data Map da…" at bounding box center [249, 166] width 435 height 203
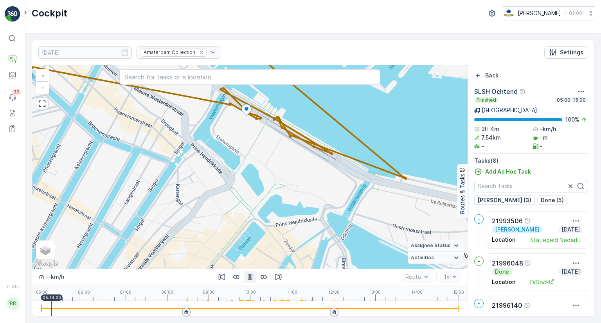
drag, startPoint x: 191, startPoint y: 142, endPoint x: 340, endPoint y: 221, distance: 168.5
click at [339, 221] on div "+ − Satellite Roadmap Terrain Hybrid Leaflet Keyboard shortcuts Map Data Map da…" at bounding box center [249, 166] width 435 height 203
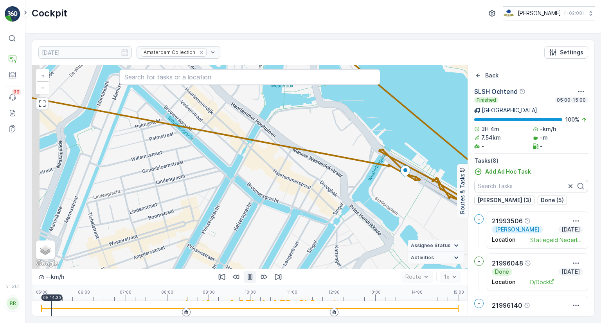
drag, startPoint x: 232, startPoint y: 221, endPoint x: 383, endPoint y: 216, distance: 151.5
click at [380, 212] on div "+ − Satellite Roadmap Terrain Hybrid Leaflet Keyboard shortcuts Map Data Map da…" at bounding box center [249, 166] width 435 height 203
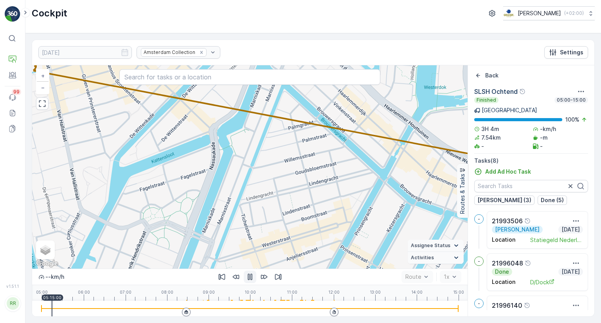
drag, startPoint x: 177, startPoint y: 173, endPoint x: 299, endPoint y: 210, distance: 127.4
click at [288, 202] on div "+ − Satellite Roadmap Terrain Hybrid Leaflet Keyboard shortcuts Map Data Map da…" at bounding box center [249, 166] width 435 height 203
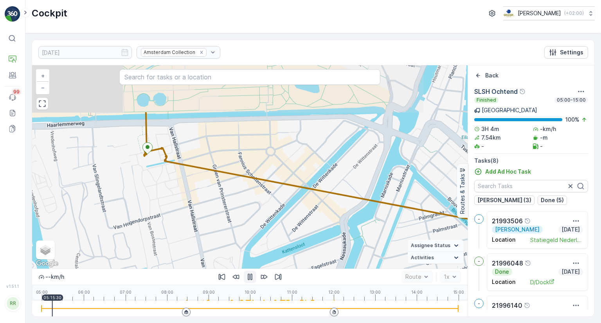
drag, startPoint x: 185, startPoint y: 129, endPoint x: 212, endPoint y: 193, distance: 69.8
click at [212, 193] on div "+ − Satellite Roadmap Terrain Hybrid Leaflet Keyboard shortcuts Map Data Map da…" at bounding box center [249, 166] width 435 height 203
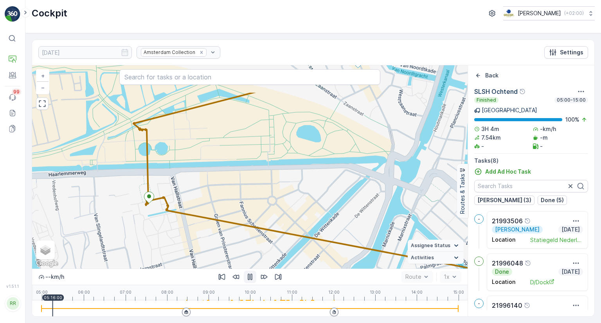
drag, startPoint x: 196, startPoint y: 191, endPoint x: 184, endPoint y: 251, distance: 61.1
click at [184, 250] on div "+ − Satellite Roadmap Terrain Hybrid Leaflet Keyboard shortcuts Map Data Map da…" at bounding box center [249, 166] width 435 height 203
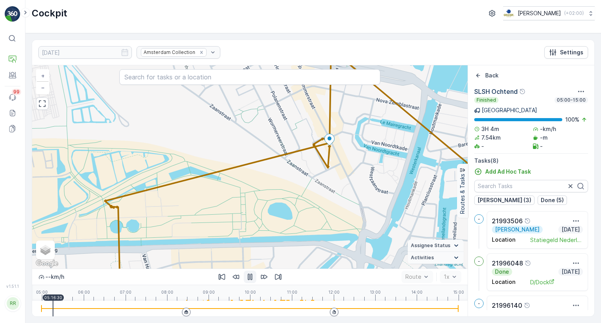
drag, startPoint x: 208, startPoint y: 188, endPoint x: 171, endPoint y: 199, distance: 39.1
click at [173, 213] on div "+ − Satellite Roadmap Terrain Hybrid Leaflet Keyboard shortcuts Map Data Map da…" at bounding box center [249, 166] width 435 height 203
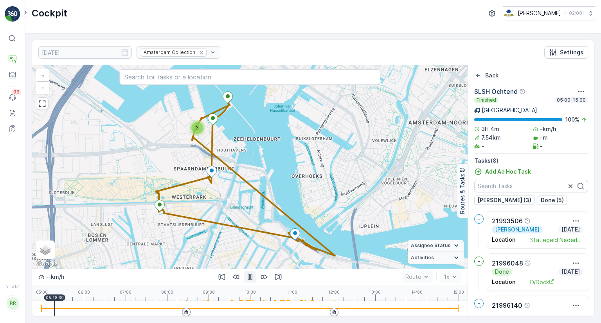
drag, startPoint x: 311, startPoint y: 185, endPoint x: 226, endPoint y: 192, distance: 85.1
click at [226, 192] on div "3 + − Satellite Roadmap Terrain Hybrid Leaflet Keyboard shortcuts Map Data Map …" at bounding box center [249, 166] width 435 height 203
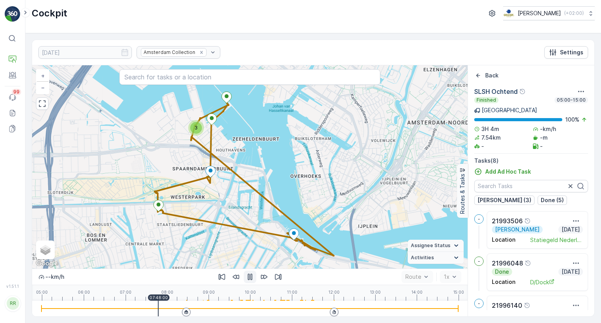
drag, startPoint x: 58, startPoint y: 302, endPoint x: 159, endPoint y: 291, distance: 102.4
click at [159, 291] on div "-- km/h Route 1x 05:00 06:00 07:00 08:00 09:00 10:00 11:00 12:00 13:00 14:00 15…" at bounding box center [249, 293] width 435 height 48
drag, startPoint x: 159, startPoint y: 298, endPoint x: 182, endPoint y: 292, distance: 24.0
click at [182, 292] on div "05:00 06:00 07:00 08:00 09:00 10:00 11:00 12:00 13:00 14:00 15:00 08:22:50" at bounding box center [249, 293] width 417 height 16
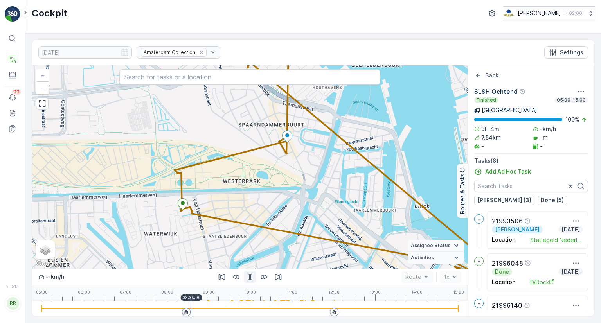
click at [486, 76] on p "Back" at bounding box center [491, 76] width 13 height 8
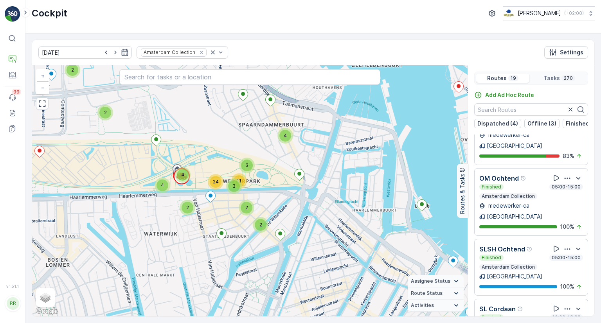
click at [516, 315] on div "Finished 10:00-18:00" at bounding box center [531, 318] width 104 height 6
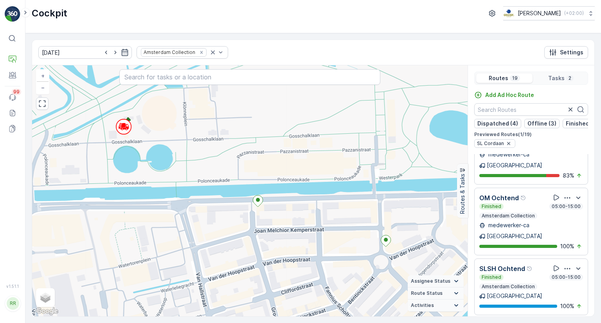
click at [518, 284] on p "Amsterdam Collection" at bounding box center [508, 287] width 55 height 6
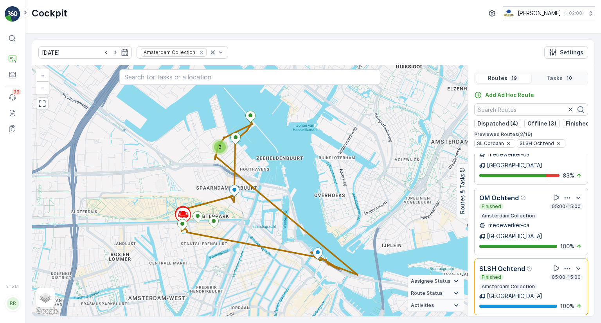
click at [530, 292] on div "[GEOGRAPHIC_DATA]" at bounding box center [531, 296] width 104 height 8
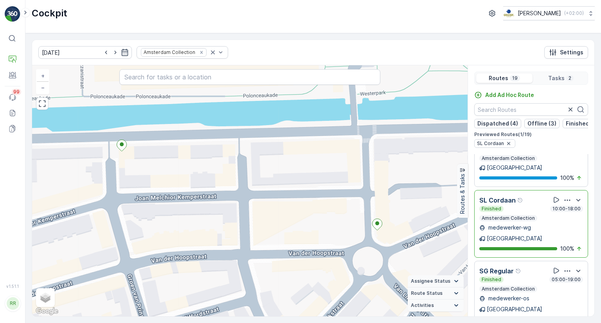
scroll to position [548, 0]
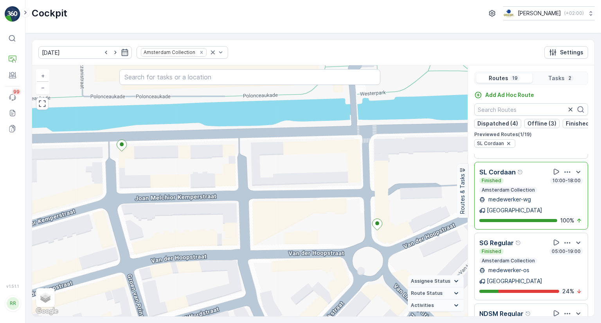
click at [529, 248] on div "Finished 05:00-19:00" at bounding box center [531, 251] width 104 height 6
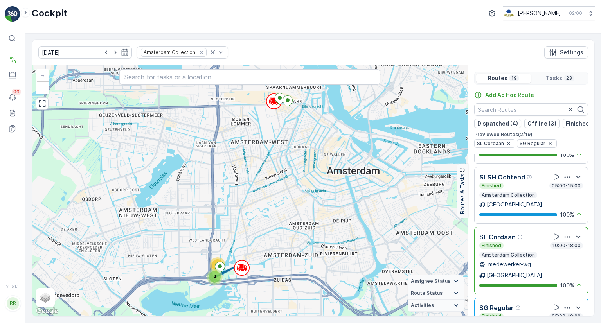
scroll to position [469, 0]
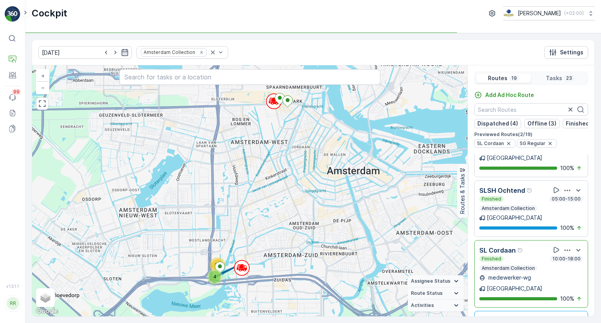
click at [530, 245] on div "SL Cordaan" at bounding box center [531, 250] width 104 height 10
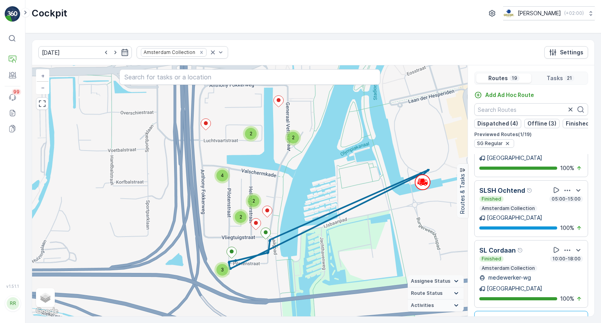
scroll to position [509, 0]
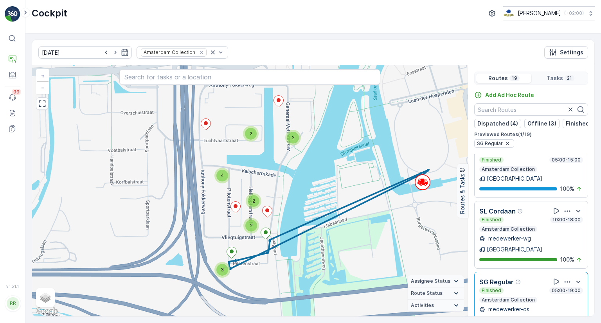
click at [530, 277] on div "SG Regular" at bounding box center [531, 282] width 104 height 10
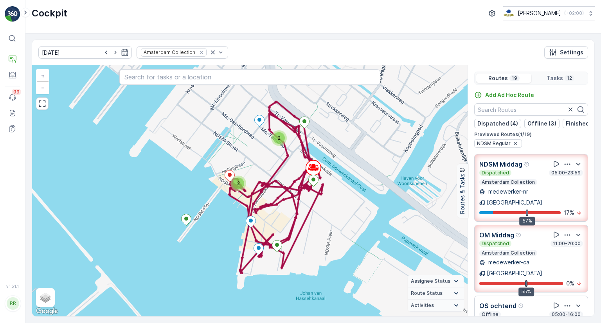
scroll to position [509, 0]
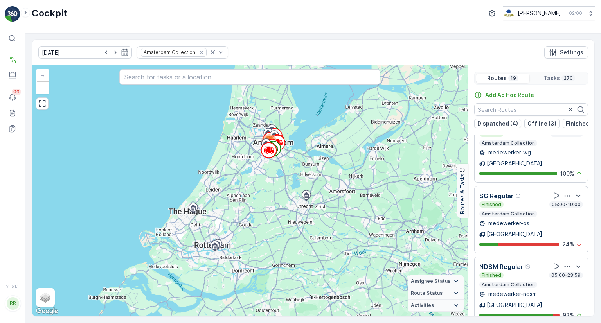
scroll to position [587, 0]
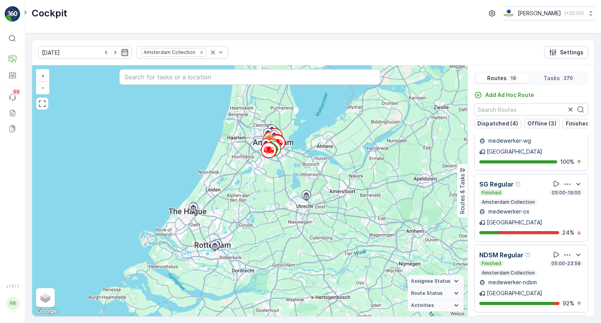
click at [529, 321] on div "WG avond" at bounding box center [531, 326] width 104 height 10
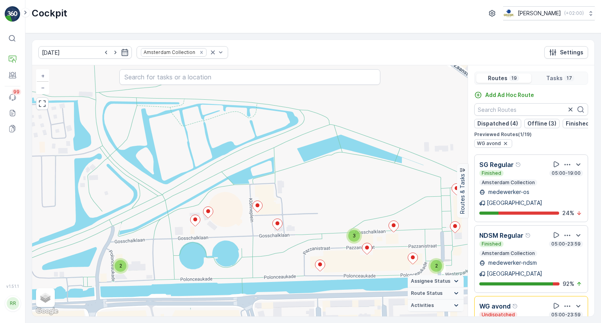
scroll to position [665, 0]
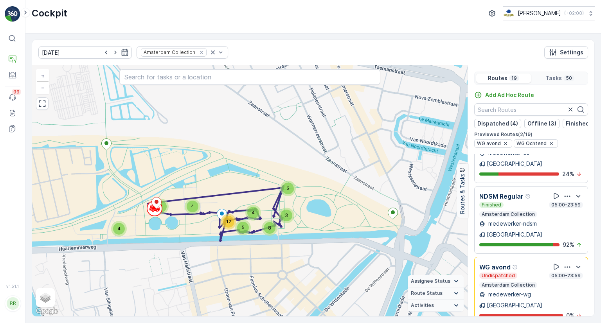
click at [529, 282] on p "Amsterdam Collection" at bounding box center [508, 285] width 55 height 6
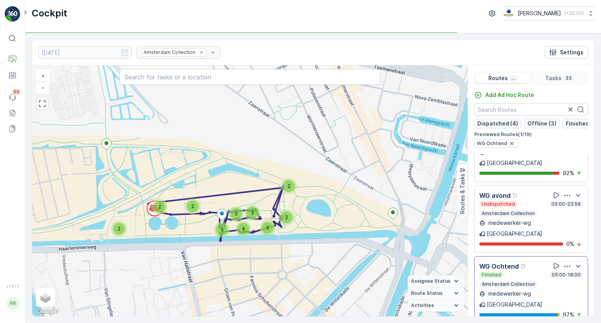
scroll to position [743, 0]
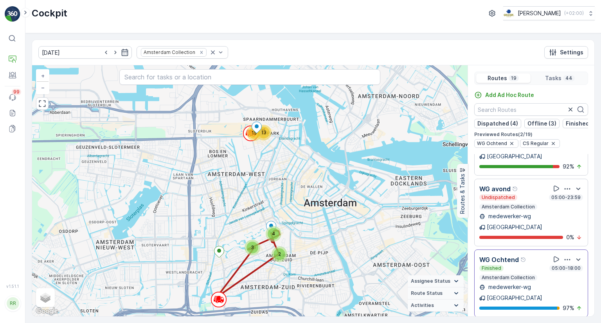
click at [516, 283] on p "medewerker-wg" at bounding box center [509, 287] width 44 height 8
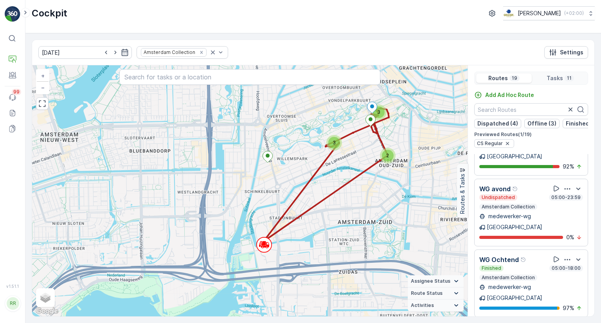
drag, startPoint x: 291, startPoint y: 262, endPoint x: 313, endPoint y: 184, distance: 81.5
click at [313, 184] on div "2 3 3 + − Satellite Roadmap Terrain Hybrid Leaflet Keyboard shortcuts Map Data …" at bounding box center [249, 190] width 435 height 251
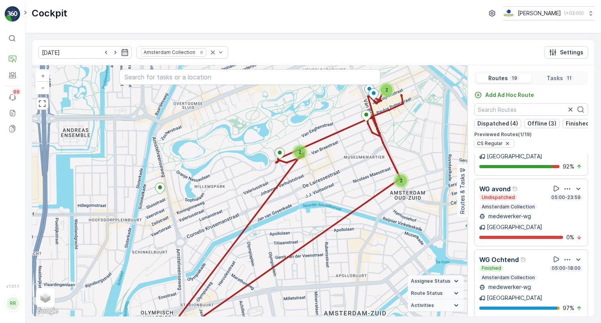
drag, startPoint x: 333, startPoint y: 176, endPoint x: 268, endPoint y: 243, distance: 93.2
click at [268, 243] on div "2 2 2 + − Satellite Roadmap Terrain Hybrid Leaflet Keyboard shortcuts Map Data …" at bounding box center [249, 190] width 435 height 251
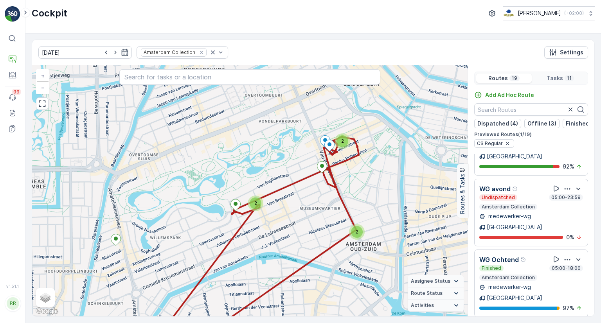
drag, startPoint x: 343, startPoint y: 188, endPoint x: 330, endPoint y: 212, distance: 27.5
click at [330, 212] on div "2 2 2 + − Satellite Roadmap Terrain Hybrid Leaflet Keyboard shortcuts Map Data …" at bounding box center [249, 190] width 435 height 251
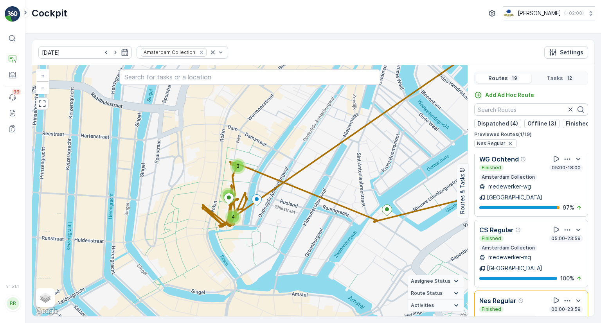
scroll to position [821, 0]
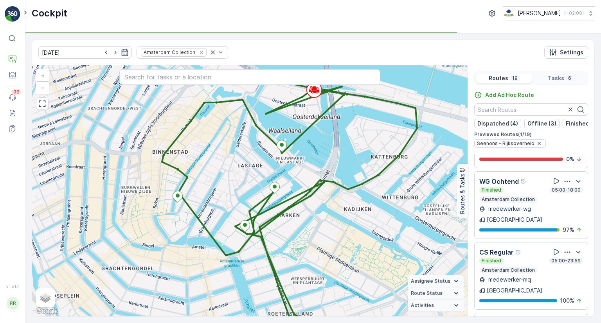
drag, startPoint x: 421, startPoint y: 230, endPoint x: 415, endPoint y: 298, distance: 68.4
click at [415, 298] on div "2 + − Satellite Roadmap Terrain Hybrid Leaflet Keyboard shortcuts Map Data Map …" at bounding box center [249, 190] width 435 height 251
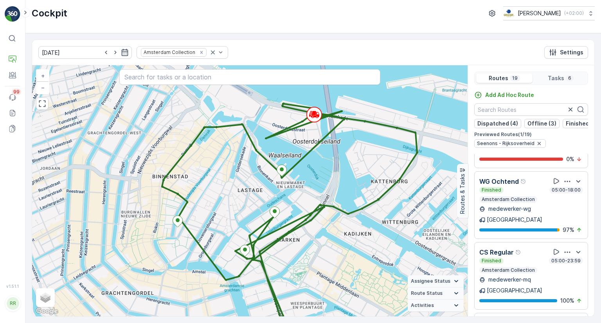
drag, startPoint x: 350, startPoint y: 224, endPoint x: 350, endPoint y: 249, distance: 25.0
click at [350, 249] on div "2 + − Satellite Roadmap Terrain Hybrid Leaflet Keyboard shortcuts Map Data Map …" at bounding box center [249, 190] width 435 height 251
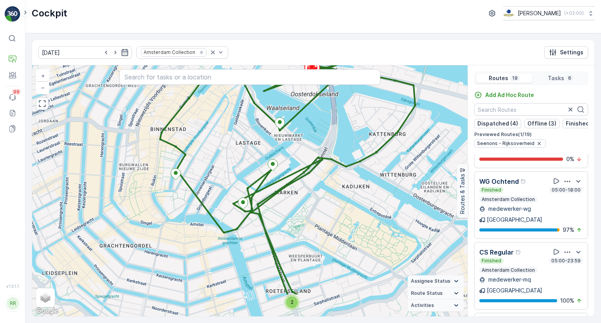
drag, startPoint x: 354, startPoint y: 240, endPoint x: 351, endPoint y: 196, distance: 44.7
click at [352, 195] on div "2 + − Satellite Roadmap Terrain Hybrid Leaflet Keyboard shortcuts Map Data Map …" at bounding box center [249, 190] width 435 height 251
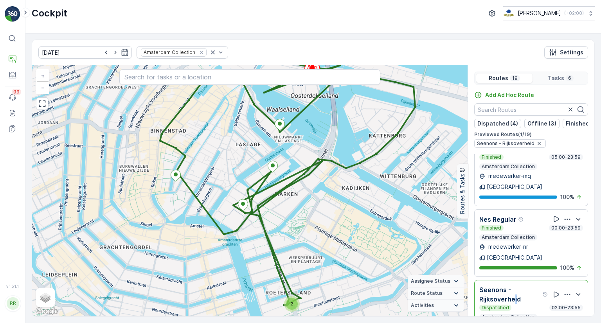
scroll to position [939, 0]
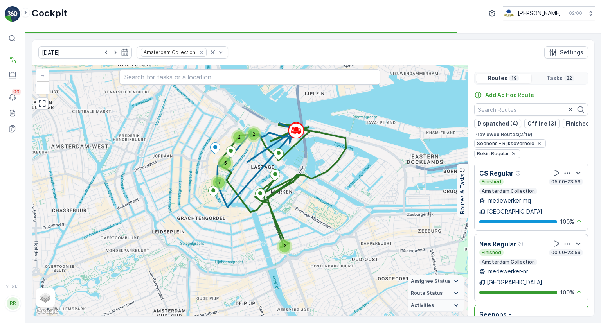
scroll to position [900, 0]
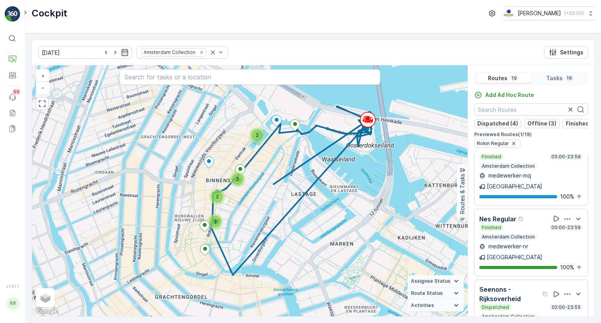
scroll to position [939, 0]
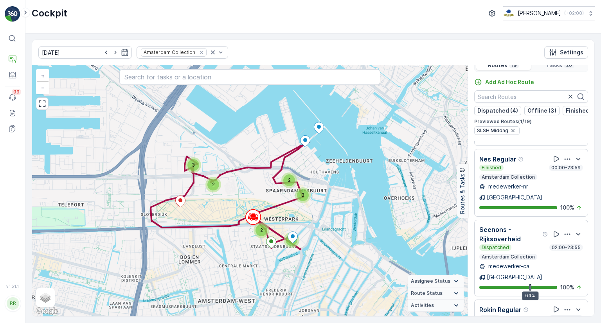
scroll to position [19, 0]
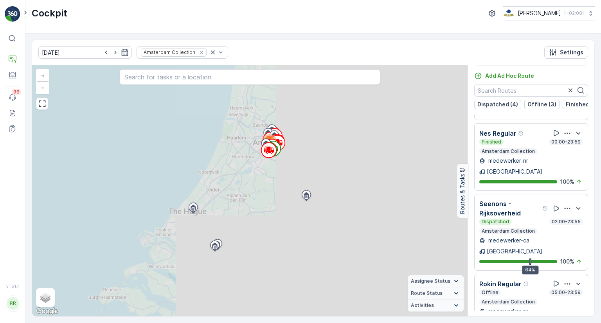
scroll to position [953, 0]
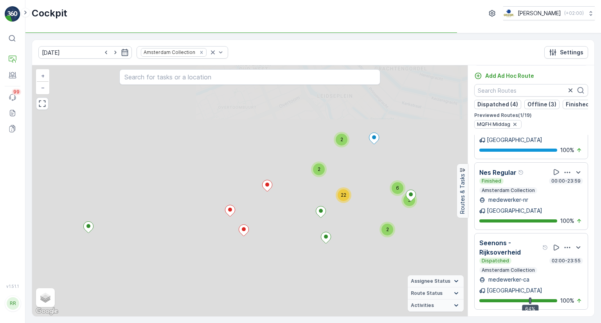
scroll to position [972, 0]
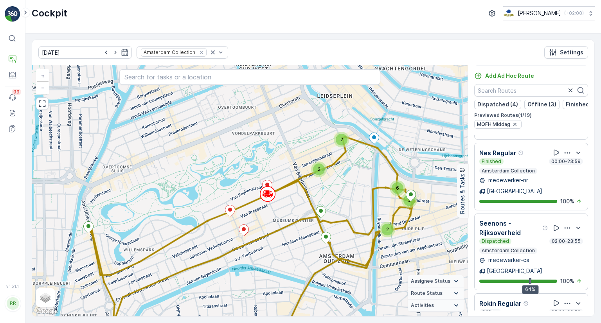
click at [473, 243] on div "NDSM Middag Dispatched 05:00-23:59 Amsterdam Collection medewerker-nr Amsterdam…" at bounding box center [531, 223] width 126 height 176
click at [213, 79] on input "text" at bounding box center [249, 77] width 261 height 16
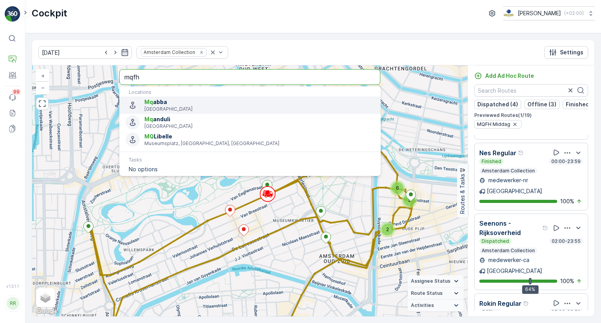
type input "mqfh"
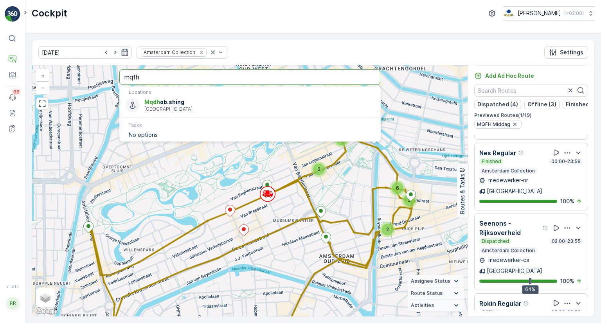
click at [224, 50] on div "01.10.2025 Amsterdam Collection Settings" at bounding box center [313, 52] width 562 height 25
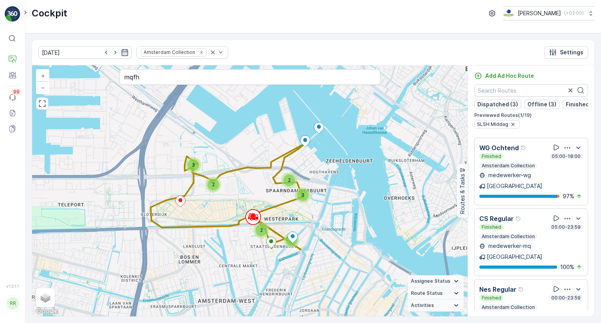
scroll to position [894, 0]
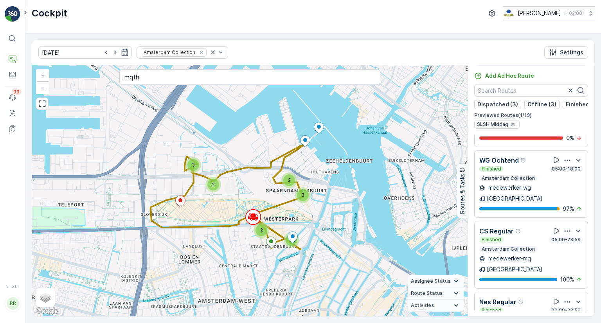
click at [523, 307] on div "Finished 00:00-23:59" at bounding box center [531, 310] width 104 height 6
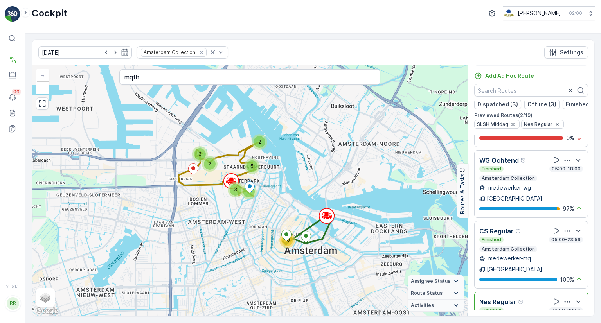
click at [534, 307] on div "Finished 00:00-23:59" at bounding box center [531, 310] width 104 height 6
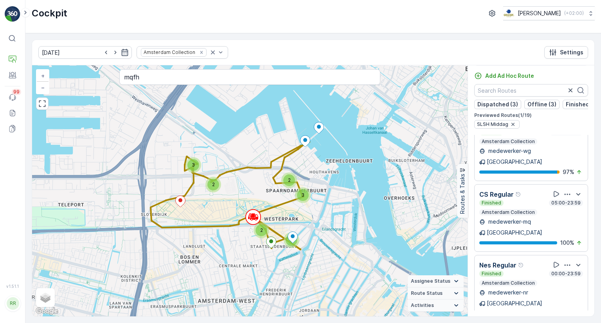
scroll to position [972, 0]
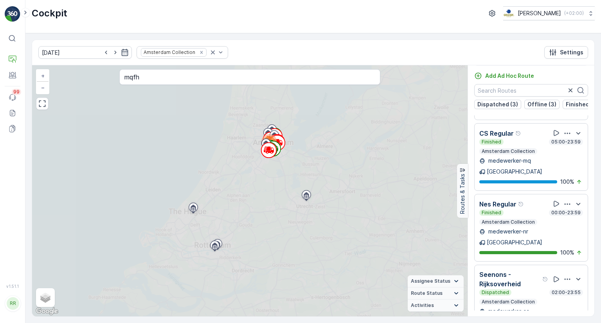
scroll to position [953, 0]
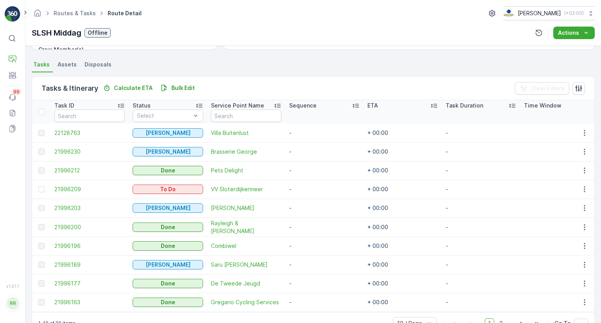
scroll to position [183, 0]
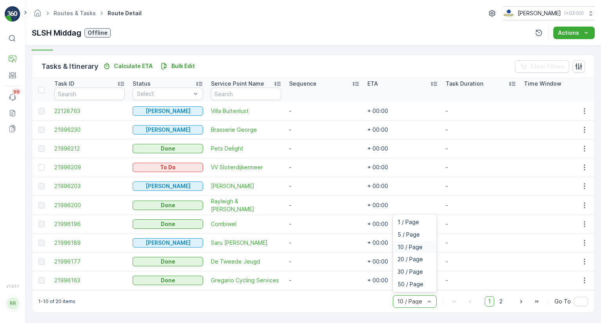
click at [423, 298] on div "10 / Page" at bounding box center [415, 301] width 44 height 13
click at [424, 273] on div "30 / Page" at bounding box center [414, 272] width 34 height 6
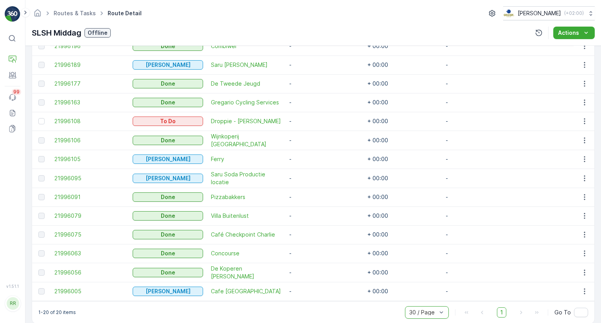
scroll to position [372, 0]
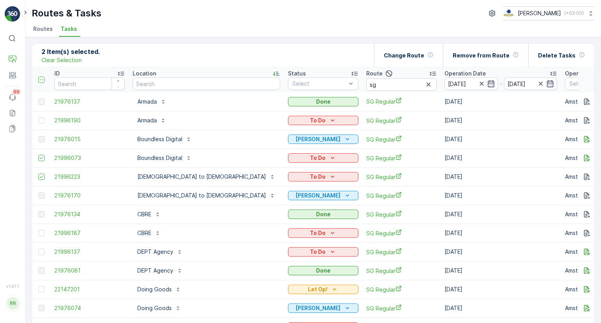
drag, startPoint x: 38, startPoint y: 27, endPoint x: 42, endPoint y: 28, distance: 4.4
click at [41, 27] on span "Routes" at bounding box center [43, 29] width 20 height 8
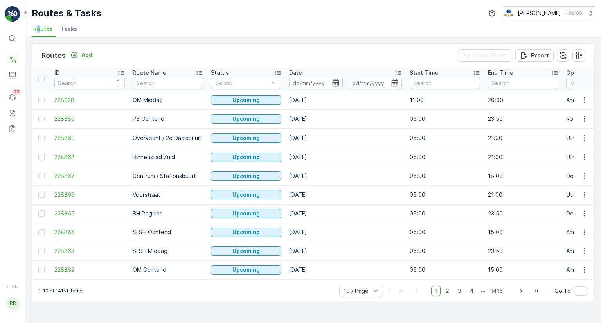
click at [336, 85] on icon "button" at bounding box center [336, 83] width 8 height 8
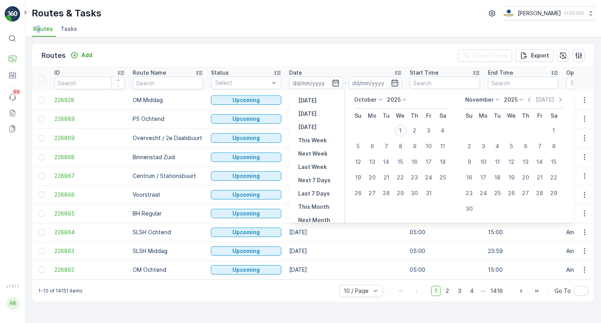
click at [402, 134] on div "1" at bounding box center [400, 130] width 13 height 13
type input "[DATE]"
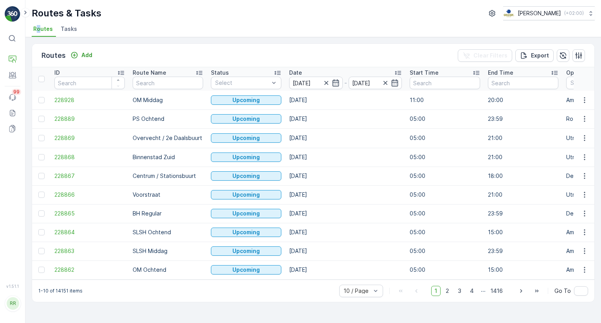
type input "[DATE]"
click at [295, 35] on ul "Routes Tasks" at bounding box center [310, 29] width 557 height 13
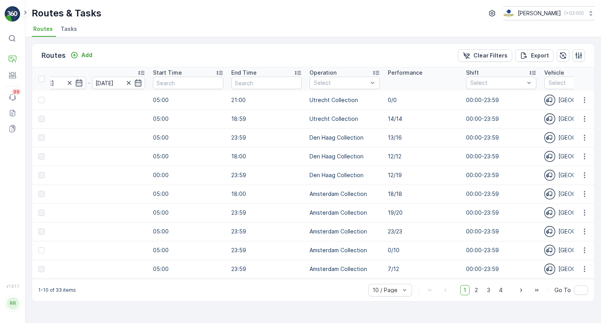
scroll to position [0, 260]
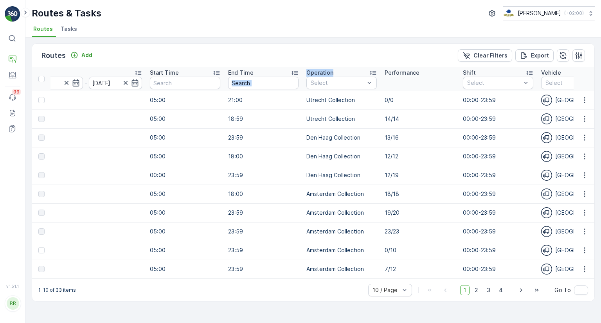
drag, startPoint x: 373, startPoint y: 73, endPoint x: 334, endPoint y: 75, distance: 38.8
click at [305, 75] on th "Operation Select" at bounding box center [341, 78] width 78 height 23
click at [368, 63] on div "Routes Add Clear Filters Export" at bounding box center [313, 55] width 562 height 23
drag, startPoint x: 372, startPoint y: 74, endPoint x: 371, endPoint y: 84, distance: 9.8
click at [370, 86] on th "Operation Select" at bounding box center [341, 78] width 78 height 23
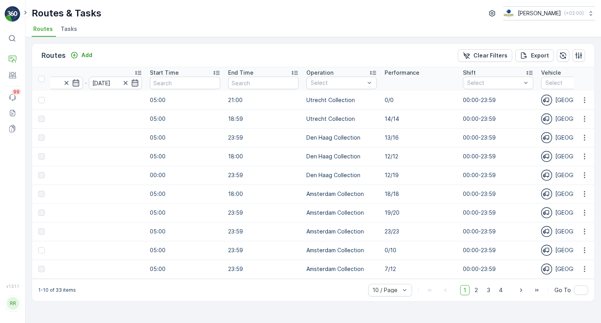
click at [374, 73] on icon at bounding box center [373, 73] width 8 height 8
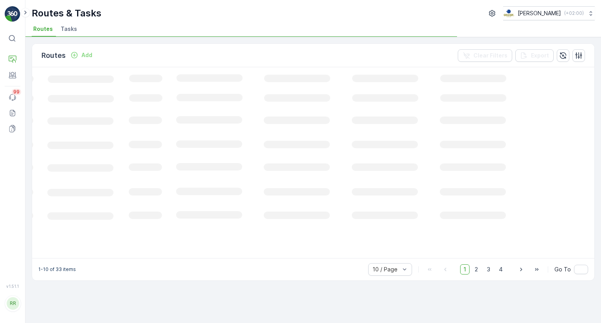
scroll to position [0, 189]
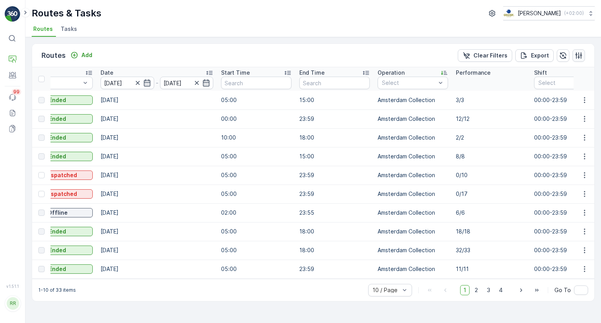
click at [576, 55] on icon "button" at bounding box center [579, 56] width 8 height 8
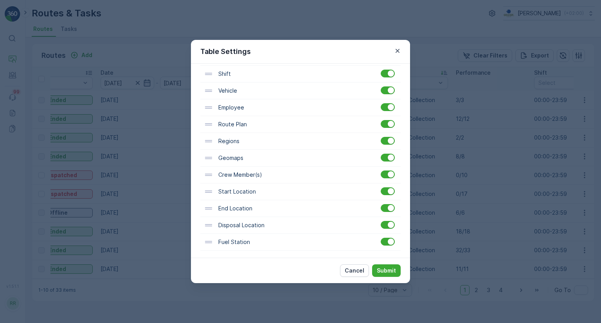
scroll to position [196, 0]
click at [401, 52] on icon "button" at bounding box center [398, 51] width 8 height 8
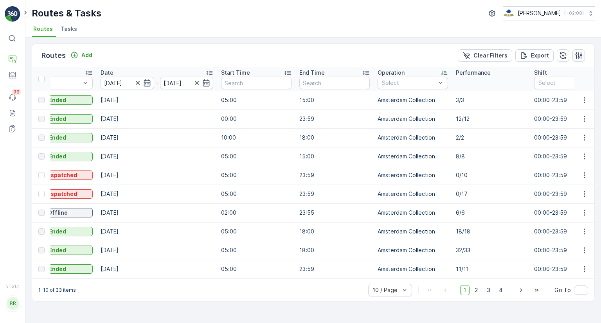
click at [582, 56] on button "button" at bounding box center [578, 55] width 13 height 13
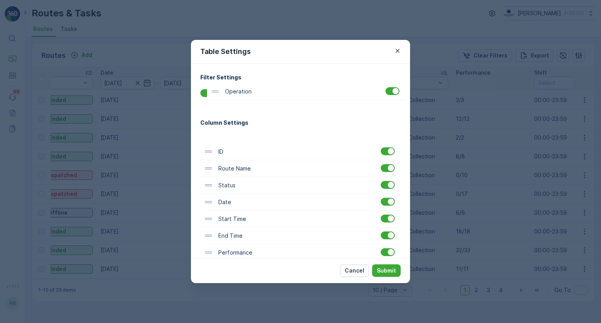
scroll to position [0, 0]
drag, startPoint x: 207, startPoint y: 199, endPoint x: 210, endPoint y: 139, distance: 59.5
click at [210, 139] on div "ID Route Name Status Date Start Time End Time Operation Performance Shift Vehic…" at bounding box center [300, 287] width 200 height 320
click at [385, 271] on p "Submit" at bounding box center [386, 271] width 19 height 8
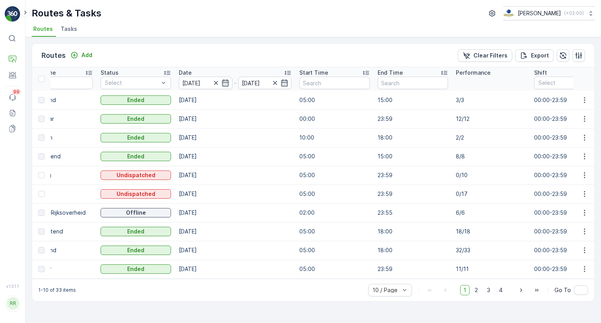
drag, startPoint x: 277, startPoint y: 278, endPoint x: 155, endPoint y: 291, distance: 122.4
click at [155, 291] on div "Routes Add Clear Filters Export Operation Select ID Route Name Status Select Da…" at bounding box center [313, 172] width 563 height 258
click at [179, 290] on div "1-10 of 33 items 10 / Page 1 2 3 4 Go To" at bounding box center [313, 290] width 562 height 22
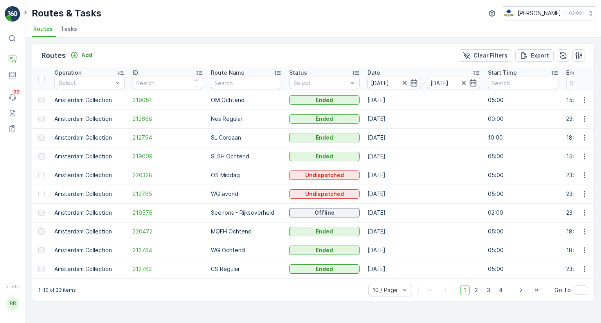
click at [174, 310] on div "Routes Add Clear Filters Export Operation Select ID Route Name Status Select Da…" at bounding box center [312, 180] width 575 height 286
click at [581, 55] on icon "button" at bounding box center [578, 55] width 7 height 7
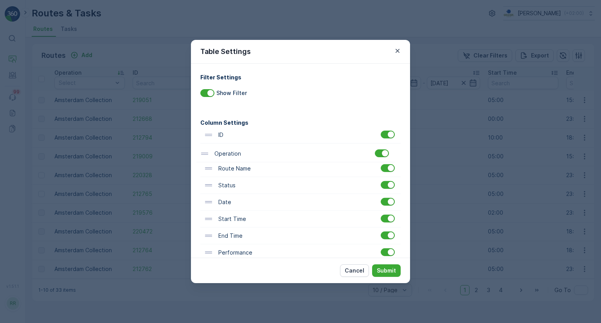
drag, startPoint x: 210, startPoint y: 135, endPoint x: 207, endPoint y: 157, distance: 21.7
click at [207, 157] on div "Operation ID Route Name Status Date Start Time End Time Performance Shift Vehic…" at bounding box center [300, 287] width 200 height 320
click at [386, 264] on button "Submit" at bounding box center [386, 270] width 29 height 13
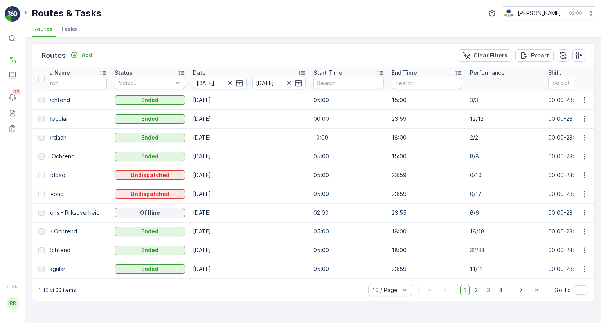
scroll to position [0, 191]
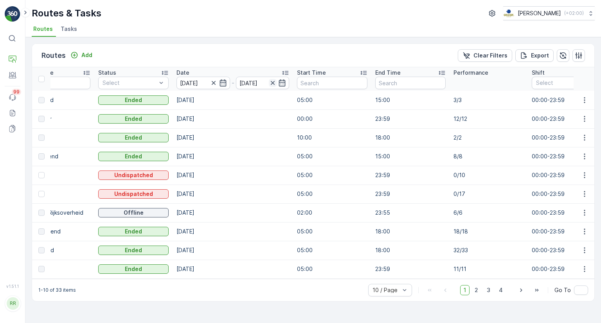
click at [273, 82] on icon "button" at bounding box center [273, 83] width 8 height 8
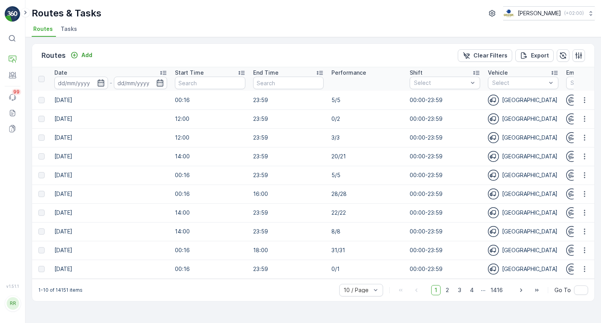
scroll to position [0, 314]
click at [579, 52] on icon "button" at bounding box center [579, 56] width 8 height 8
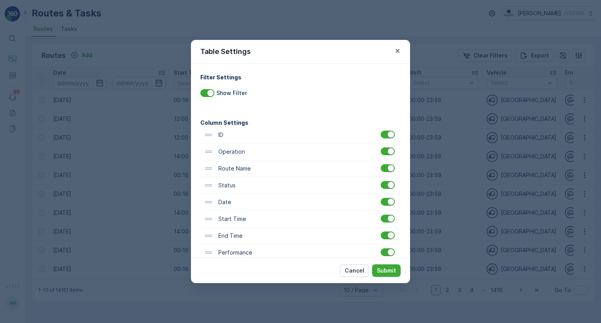
click at [385, 241] on div "End Time" at bounding box center [300, 236] width 200 height 17
click at [388, 236] on div at bounding box center [391, 235] width 6 height 6
click at [381, 232] on input "checkbox" at bounding box center [381, 232] width 0 height 0
click at [385, 272] on p "Submit" at bounding box center [386, 271] width 19 height 8
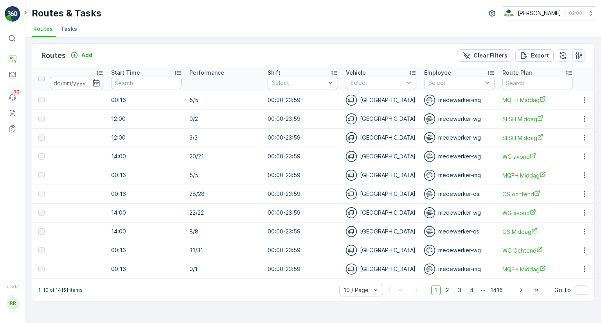
scroll to position [0, 377]
click at [579, 52] on icon "button" at bounding box center [578, 55] width 7 height 7
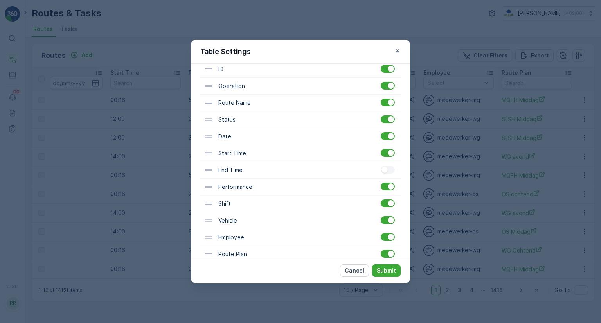
scroll to position [78, 0]
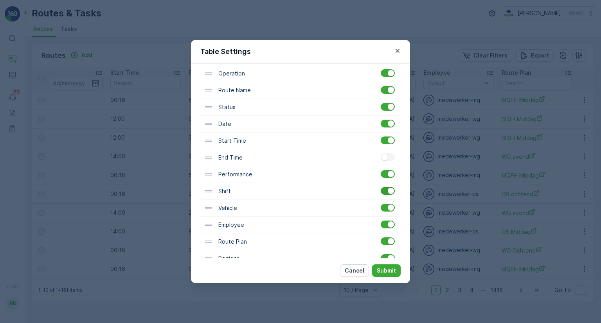
click at [388, 191] on div at bounding box center [391, 191] width 6 height 6
click at [381, 187] on input "checkbox" at bounding box center [381, 187] width 0 height 0
click at [389, 268] on p "Submit" at bounding box center [386, 271] width 19 height 8
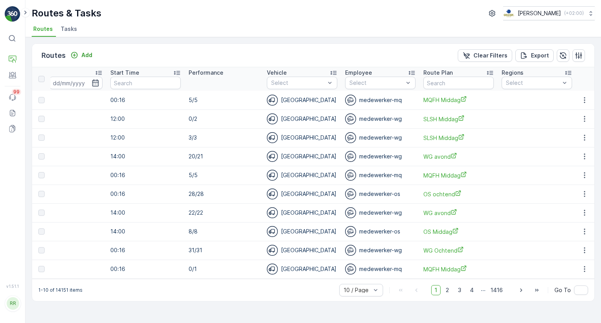
click at [379, 196] on div "medewerker-os" at bounding box center [380, 194] width 70 height 11
click at [585, 56] on div "Routes Add Clear Filters Export" at bounding box center [313, 55] width 562 height 23
click at [584, 56] on button "button" at bounding box center [578, 55] width 13 height 13
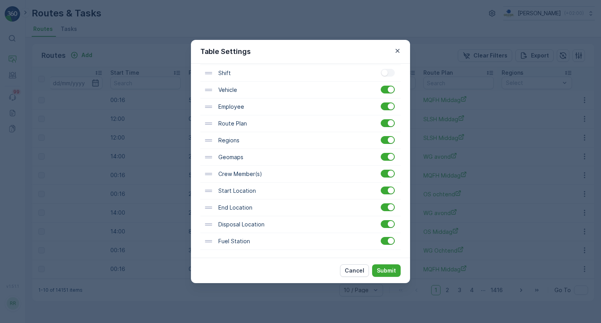
scroll to position [157, 0]
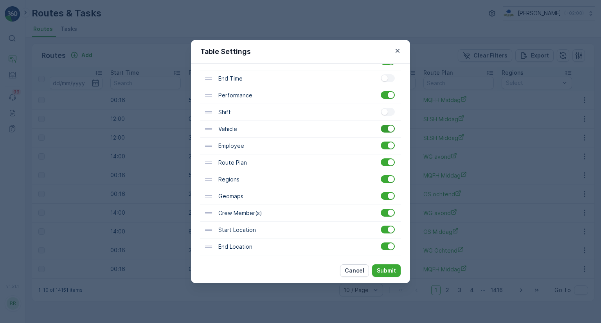
click at [390, 129] on div at bounding box center [391, 129] width 6 height 6
click at [381, 125] on input "checkbox" at bounding box center [381, 125] width 0 height 0
click at [388, 144] on div at bounding box center [391, 145] width 6 height 6
click at [381, 142] on input "checkbox" at bounding box center [381, 142] width 0 height 0
click at [388, 178] on div at bounding box center [391, 179] width 6 height 6
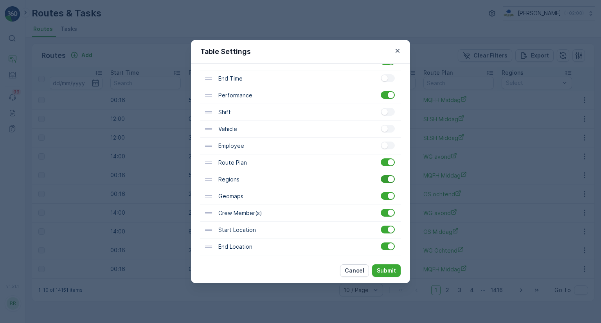
click at [381, 175] on input "checkbox" at bounding box center [381, 175] width 0 height 0
click at [383, 267] on p "Submit" at bounding box center [386, 271] width 19 height 8
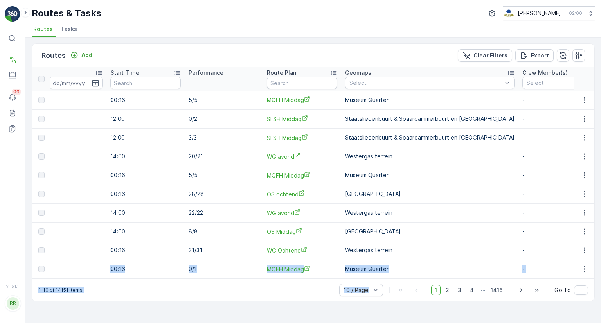
drag, startPoint x: 436, startPoint y: 282, endPoint x: 557, endPoint y: 258, distance: 123.4
click at [557, 258] on div "Routes Add Clear Filters Export ID Operation Select Route Name Status Select Da…" at bounding box center [313, 172] width 563 height 258
click at [452, 282] on div "1-10 of 14151 items 10 / Page 1 2 3 4 ... 1416 Go To" at bounding box center [313, 290] width 562 height 22
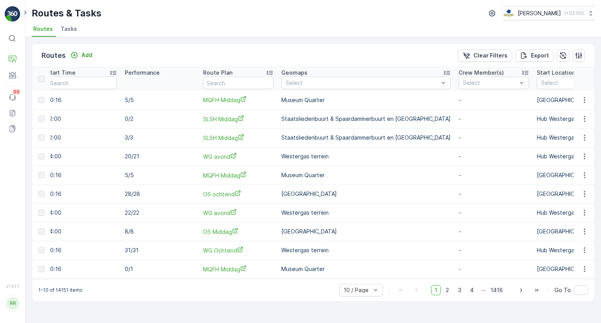
scroll to position [0, 442]
drag, startPoint x: 478, startPoint y: 274, endPoint x: 490, endPoint y: 275, distance: 11.7
click at [491, 273] on td "-" at bounding box center [493, 269] width 78 height 19
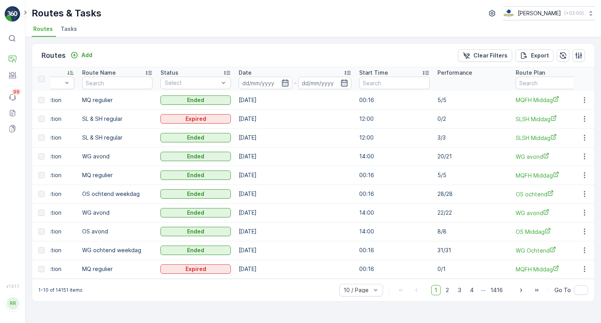
scroll to position [0, 133]
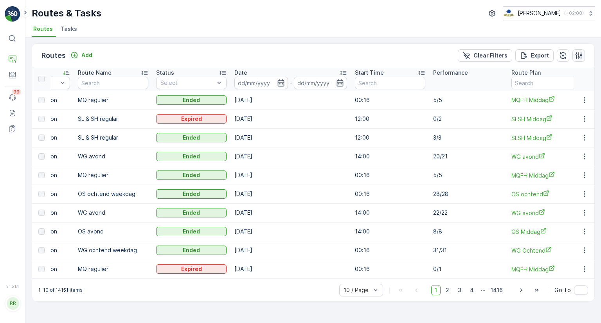
click at [580, 58] on icon "button" at bounding box center [579, 56] width 8 height 8
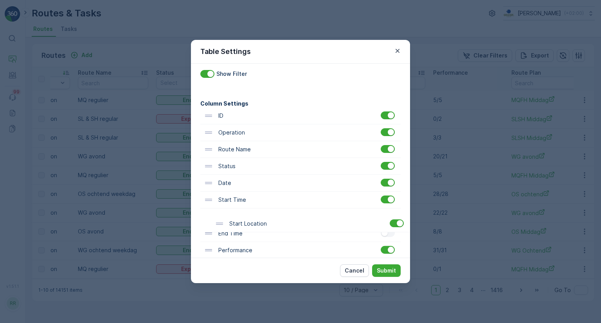
scroll to position [27, 0]
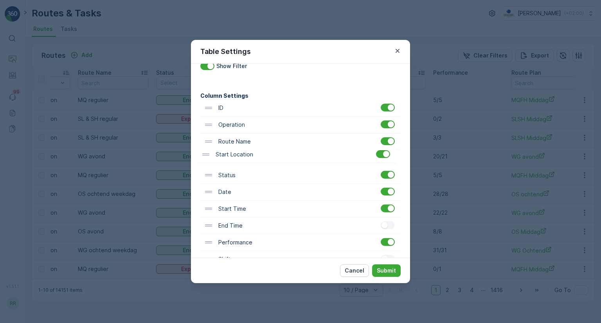
drag, startPoint x: 210, startPoint y: 191, endPoint x: 208, endPoint y: 151, distance: 39.9
click at [208, 151] on div "ID Operation Route Name Status Date Start Time End Time Performance Shift Vehic…" at bounding box center [300, 260] width 200 height 320
click at [387, 266] on button "Submit" at bounding box center [386, 270] width 29 height 13
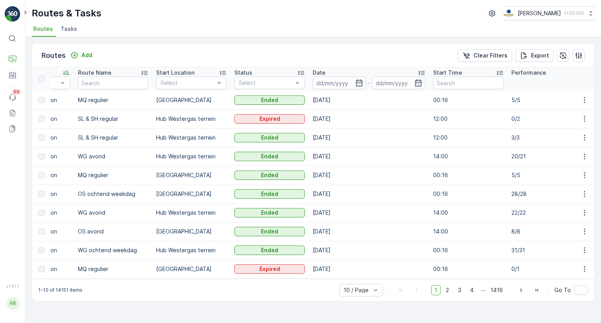
scroll to position [0, 0]
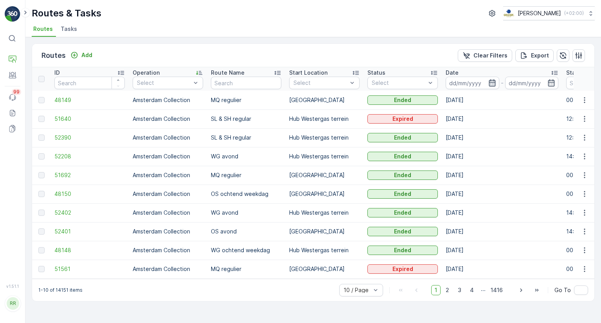
click at [492, 79] on icon "button" at bounding box center [492, 82] width 7 height 7
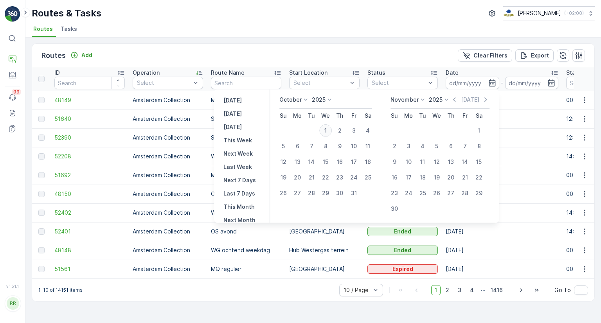
click at [327, 124] on div "1" at bounding box center [325, 130] width 13 height 13
type input "[DATE]"
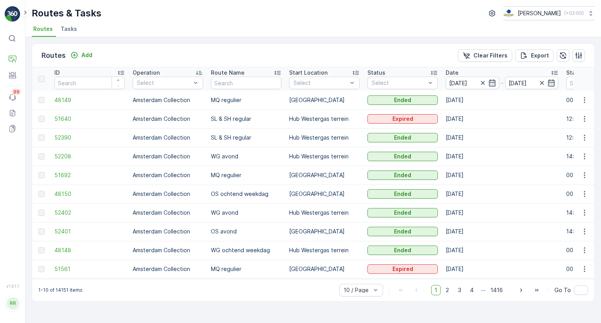
type input "[DATE]"
click at [420, 44] on div "Routes Add Clear Filters Export" at bounding box center [313, 55] width 562 height 23
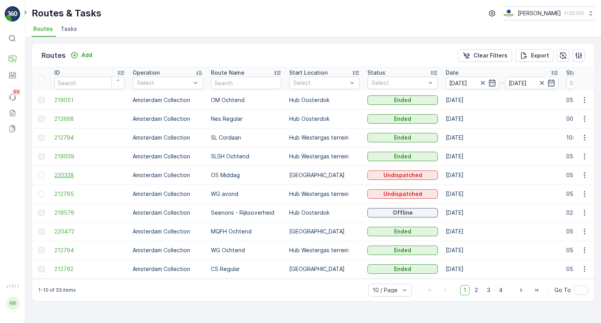
click at [64, 171] on span "220328" at bounding box center [89, 175] width 70 height 8
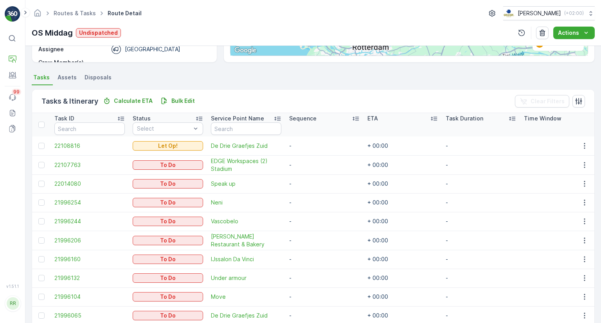
scroll to position [183, 0]
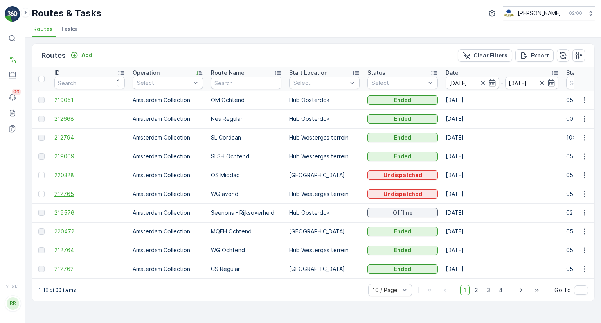
click at [65, 192] on span "212765" at bounding box center [89, 194] width 70 height 8
click at [60, 270] on span "212762" at bounding box center [89, 269] width 70 height 8
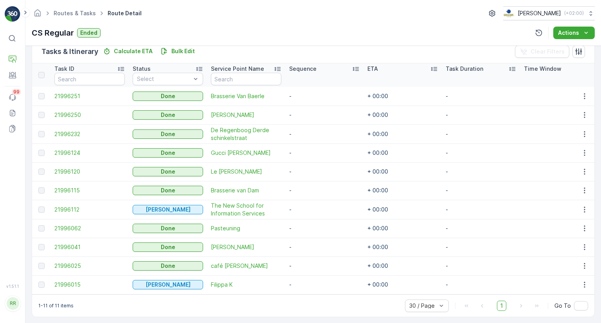
scroll to position [203, 0]
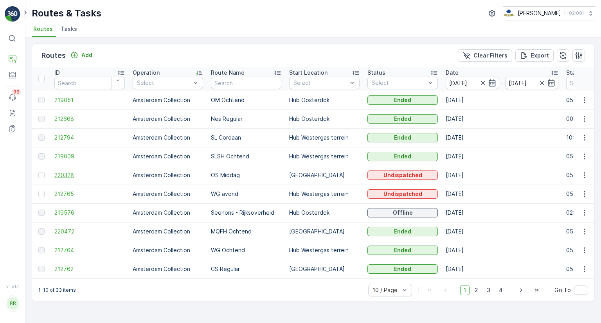
click at [60, 172] on span "220328" at bounding box center [89, 175] width 70 height 8
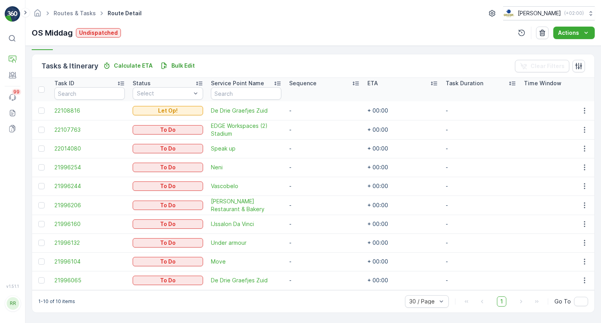
scroll to position [144, 0]
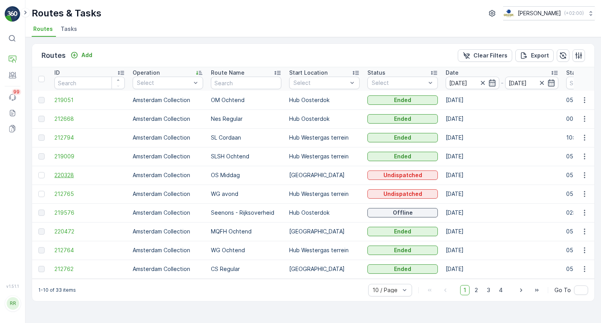
click at [67, 175] on span "220328" at bounding box center [89, 175] width 70 height 8
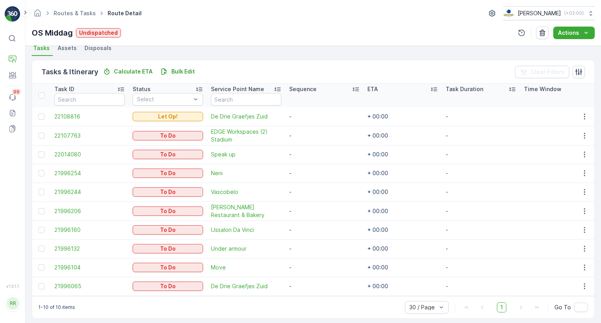
scroll to position [183, 0]
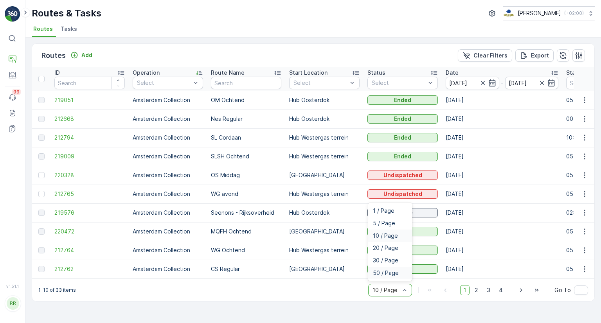
click at [390, 276] on span "50 / Page" at bounding box center [386, 273] width 26 height 6
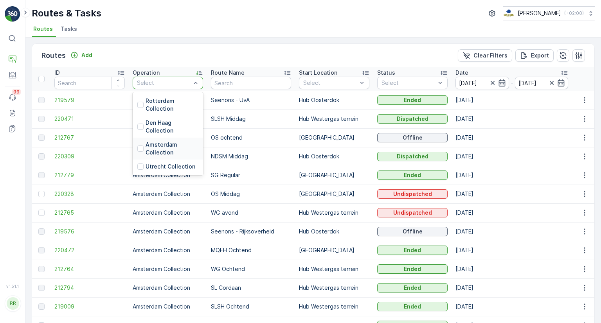
click at [159, 148] on p "Amsterdam Collection" at bounding box center [172, 149] width 53 height 16
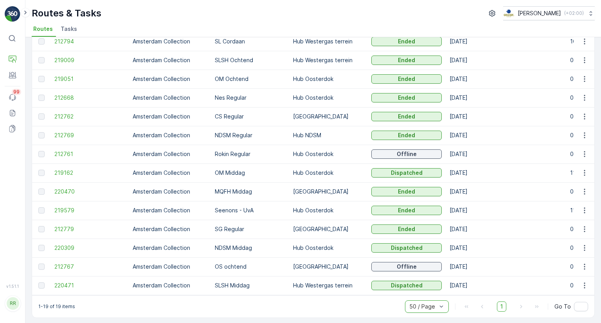
scroll to position [160, 0]
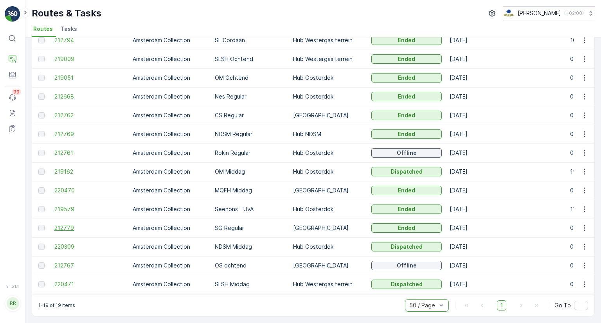
click at [68, 224] on span "212779" at bounding box center [89, 228] width 70 height 8
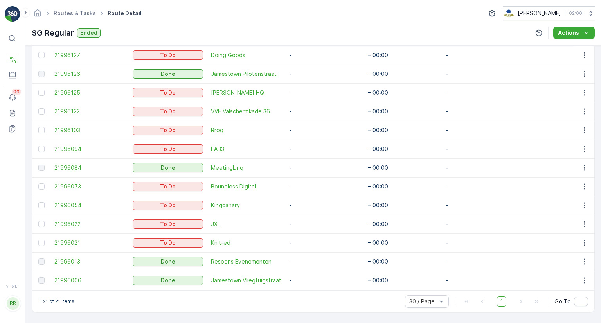
scroll to position [0, 27]
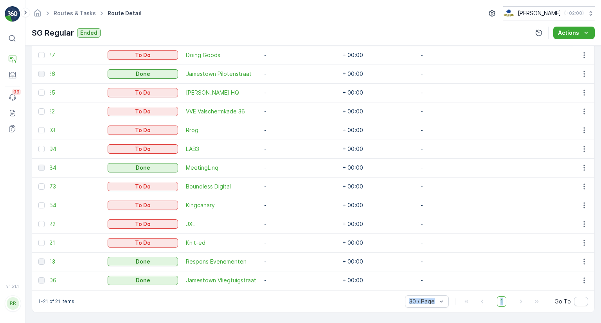
drag, startPoint x: 525, startPoint y: 291, endPoint x: 399, endPoint y: 297, distance: 126.1
click at [399, 297] on div "1-21 of 21 items 30 / Page 1 Go To" at bounding box center [313, 301] width 562 height 22
click at [374, 304] on div "1-21 of 21 items 30 / Page 1 Go To" at bounding box center [313, 301] width 562 height 22
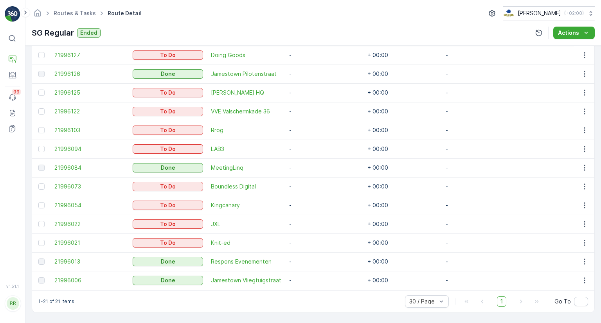
click at [11, 309] on div "RR" at bounding box center [13, 303] width 13 height 13
click at [18, 240] on div "⌘B Operations Engagement Events 99 Reports Documents" at bounding box center [13, 152] width 16 height 243
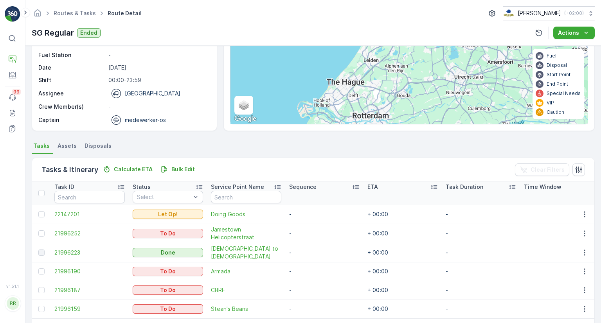
scroll to position [117, 0]
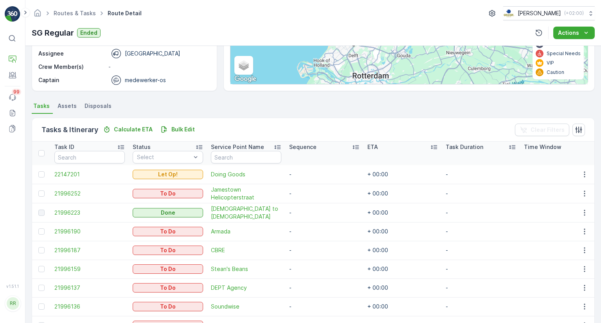
click at [63, 107] on span "Assets" at bounding box center [67, 106] width 19 height 8
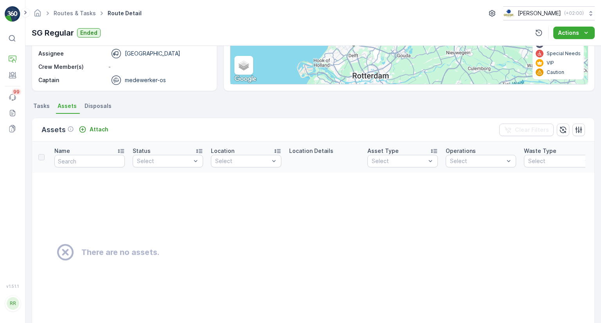
click at [98, 104] on span "Disposals" at bounding box center [97, 106] width 27 height 8
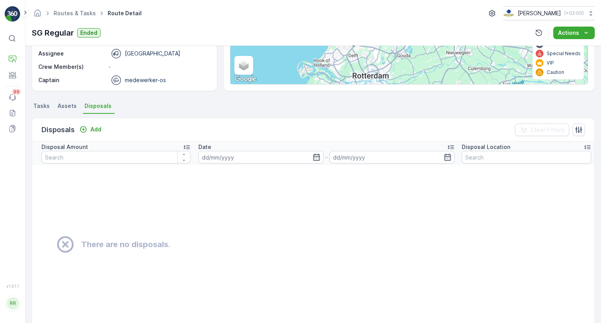
click at [44, 108] on span "Tasks" at bounding box center [41, 106] width 16 height 8
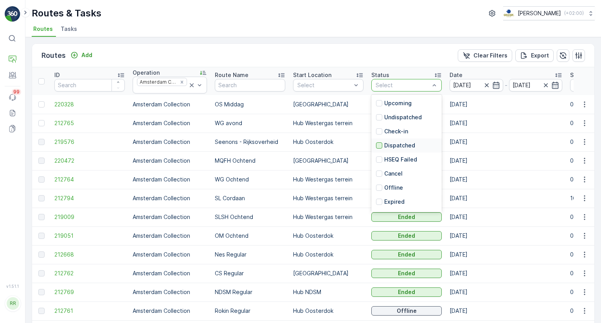
click at [377, 145] on div at bounding box center [379, 145] width 6 height 6
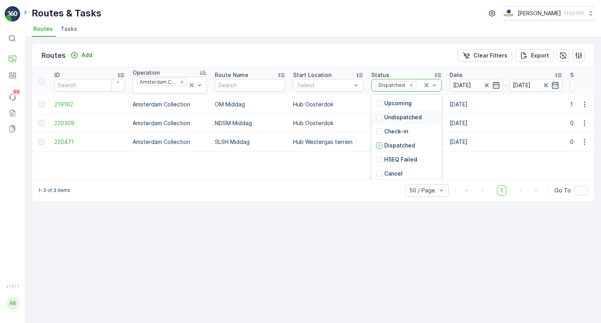
click at [378, 113] on div "Undispatched" at bounding box center [399, 117] width 46 height 8
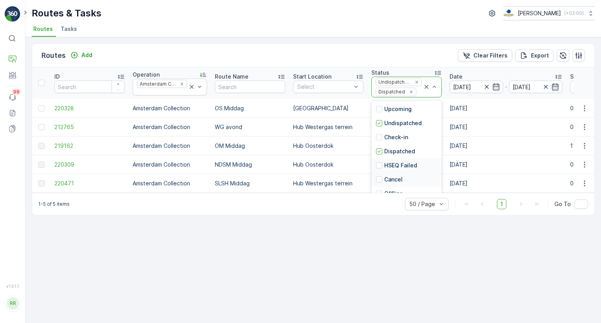
scroll to position [13, 0]
click at [397, 53] on div "Routes Add Clear Filters Export" at bounding box center [313, 55] width 562 height 23
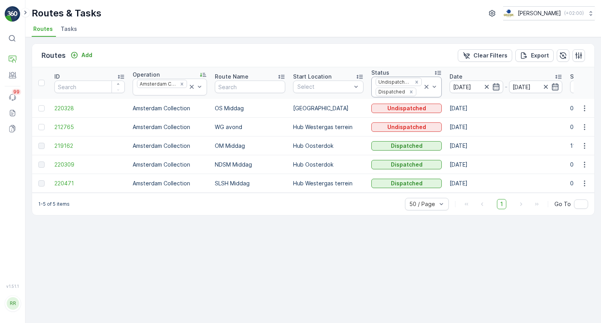
click at [422, 60] on div "Routes Add Clear Filters Export" at bounding box center [313, 55] width 562 height 23
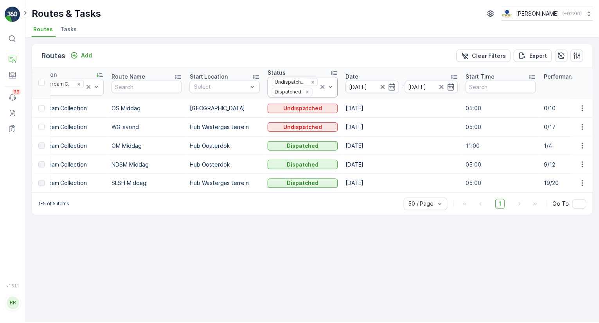
scroll to position [0, 0]
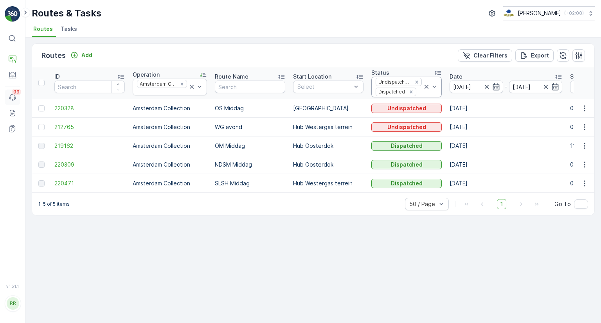
click at [14, 97] on icon at bounding box center [14, 98] width 1 height 2
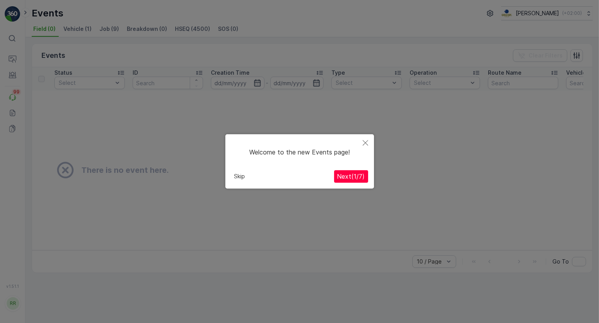
click at [347, 177] on span "Next ( 1 / 7 )" at bounding box center [351, 177] width 28 height 8
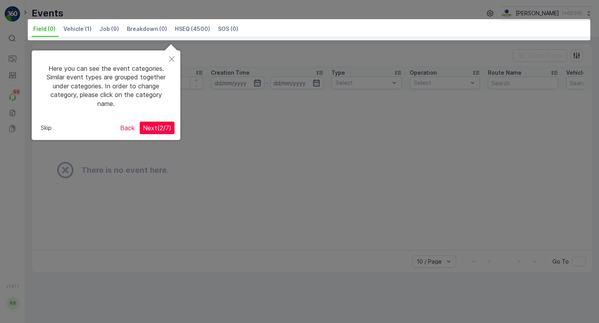
click at [164, 126] on span "Next ( 2 / 7 )" at bounding box center [157, 128] width 29 height 8
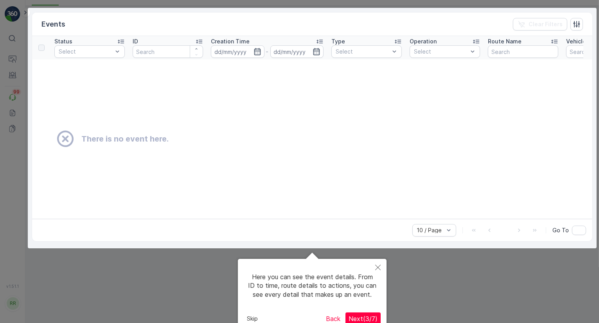
drag, startPoint x: 244, startPoint y: 218, endPoint x: 385, endPoint y: 215, distance: 140.9
click at [385, 215] on div at bounding box center [312, 128] width 569 height 241
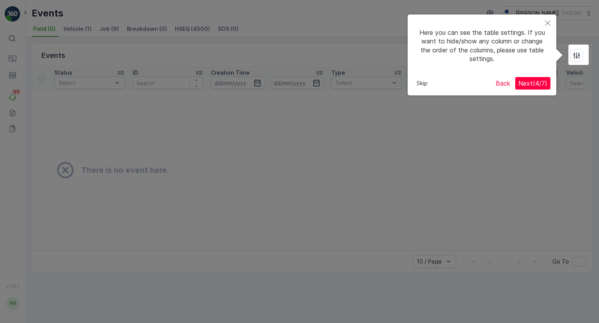
scroll to position [0, 0]
click at [524, 84] on span "Next ( 4 / 7 )" at bounding box center [532, 83] width 29 height 8
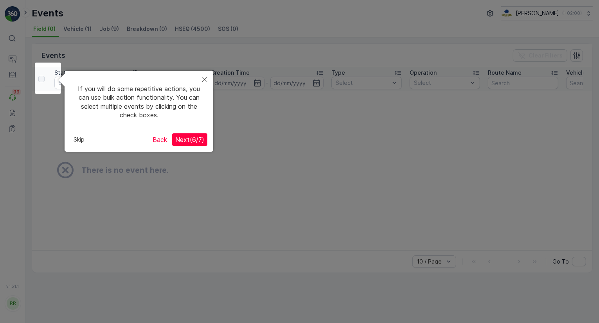
click at [189, 142] on span "Next ( 6 / 7 )" at bounding box center [189, 140] width 29 height 8
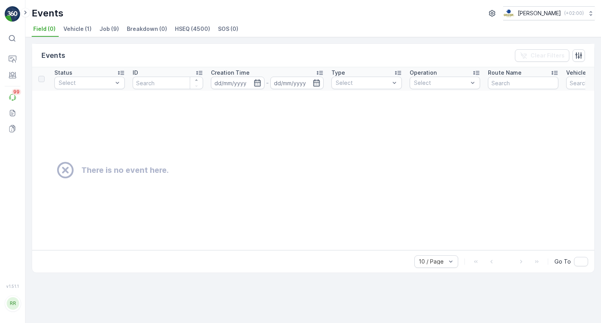
click at [80, 29] on span "Vehicle (1)" at bounding box center [77, 29] width 28 height 8
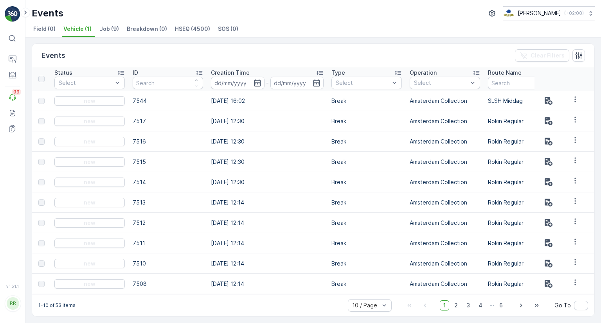
click at [106, 30] on span "Job (9)" at bounding box center [109, 29] width 20 height 8
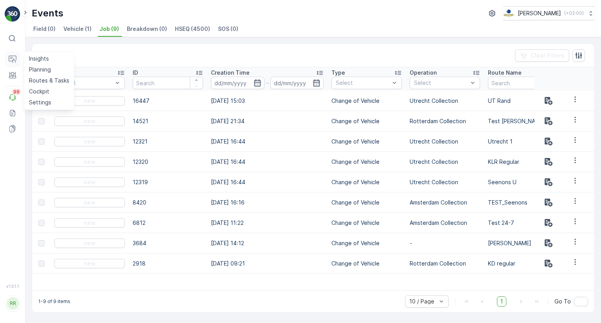
click at [12, 60] on icon at bounding box center [13, 60] width 8 height 8
click at [39, 59] on p "Insights" at bounding box center [39, 59] width 20 height 8
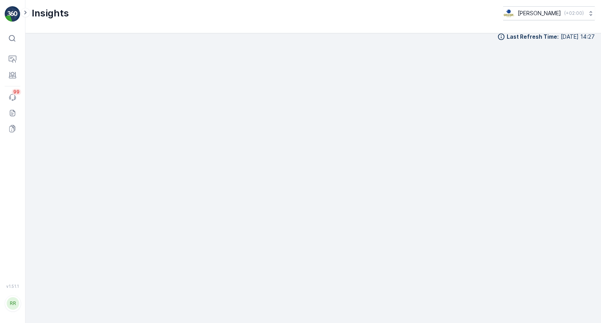
scroll to position [8, 0]
click at [292, 44] on div "Last Refresh Time : 01.10.2025 14:27" at bounding box center [313, 169] width 563 height 277
click at [25, 12] on icon at bounding box center [25, 12] width 9 height 9
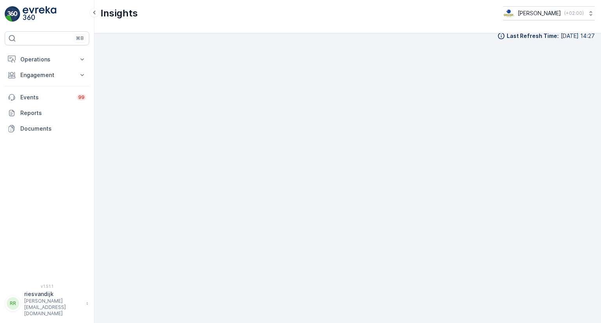
click at [58, 314] on p "[PERSON_NAME][EMAIL_ADDRESS][DOMAIN_NAME]" at bounding box center [53, 307] width 58 height 19
click at [63, 194] on div "⌘B Operations Insights Planning Routes & Tasks Cockpit Settings Engagement Insi…" at bounding box center [47, 152] width 84 height 243
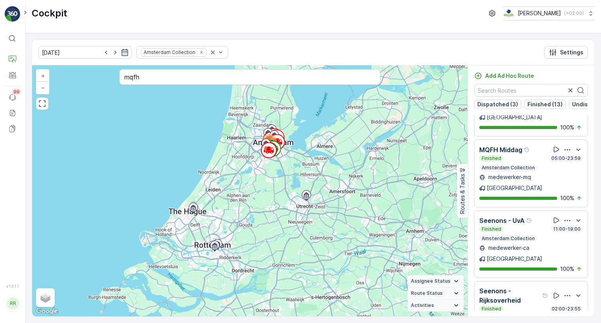
scroll to position [196, 0]
